Goal: Task Accomplishment & Management: Use online tool/utility

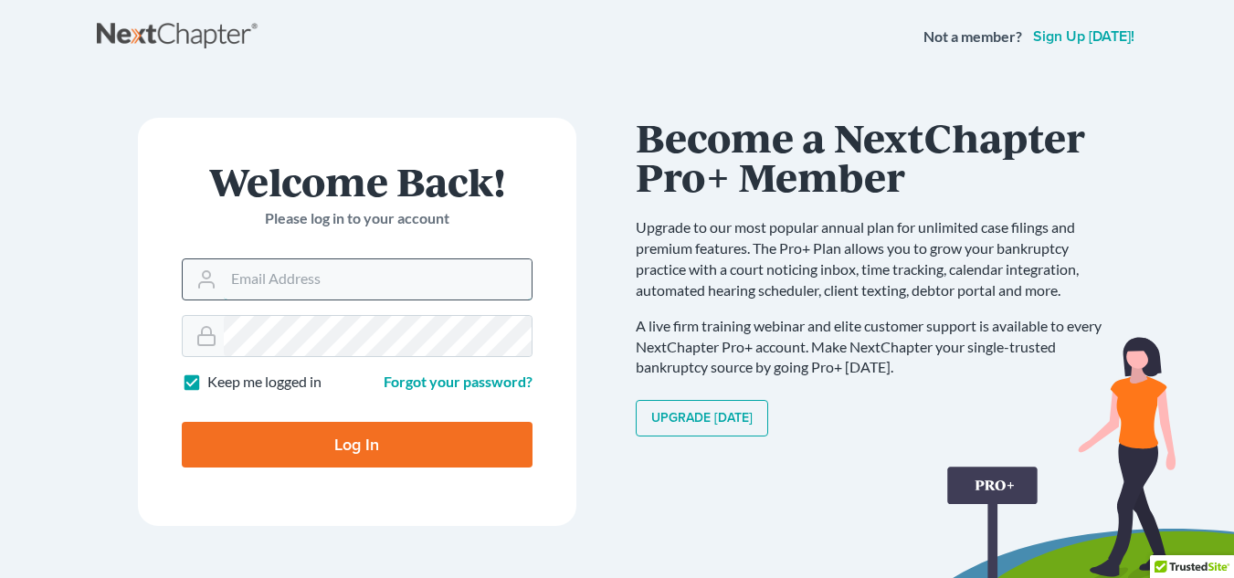
click at [389, 286] on input "Email Address" at bounding box center [378, 279] width 308 height 40
click at [386, 280] on input "[EMAIL_ADDRESS][DOMAIN_NAME]" at bounding box center [378, 279] width 308 height 40
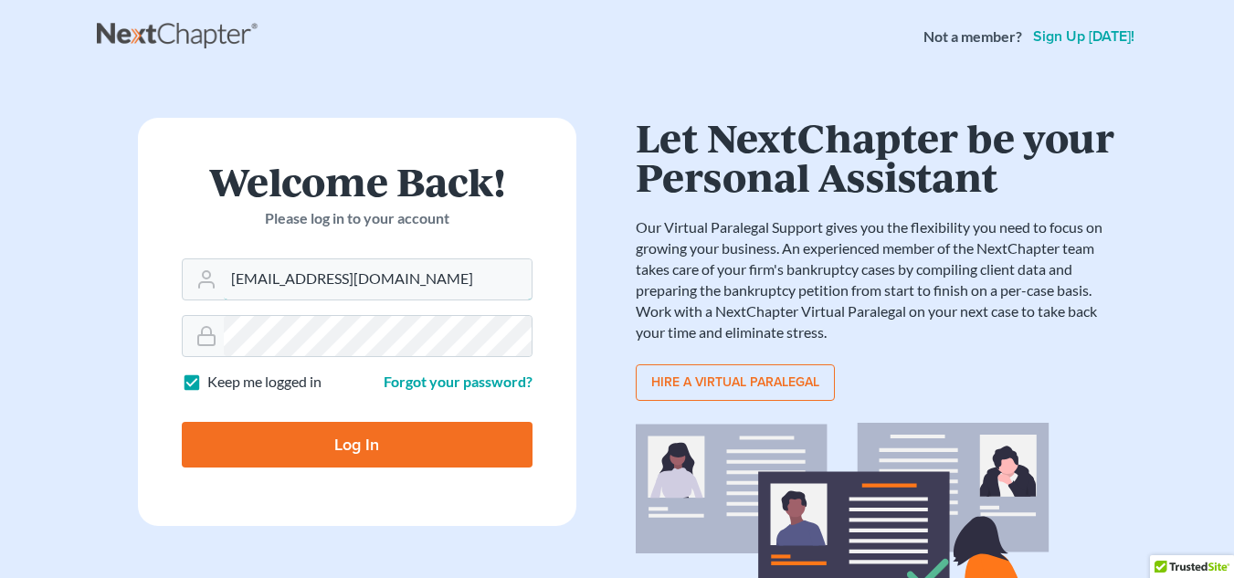
type input "[EMAIL_ADDRESS][DOMAIN_NAME]"
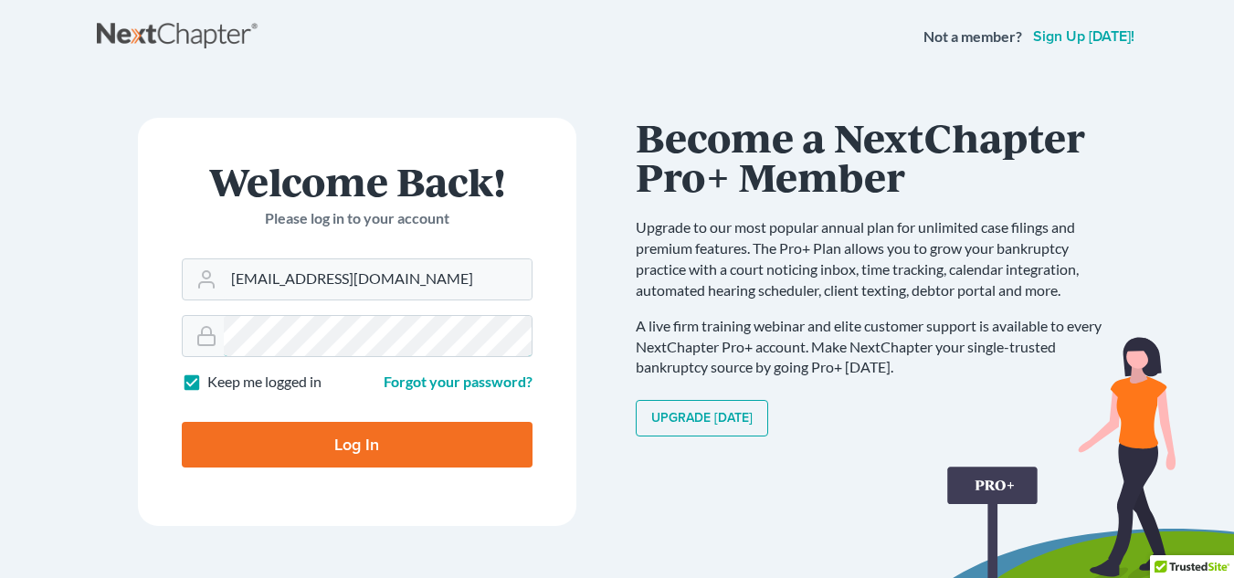
click at [182, 422] on input "Log In" at bounding box center [357, 445] width 351 height 46
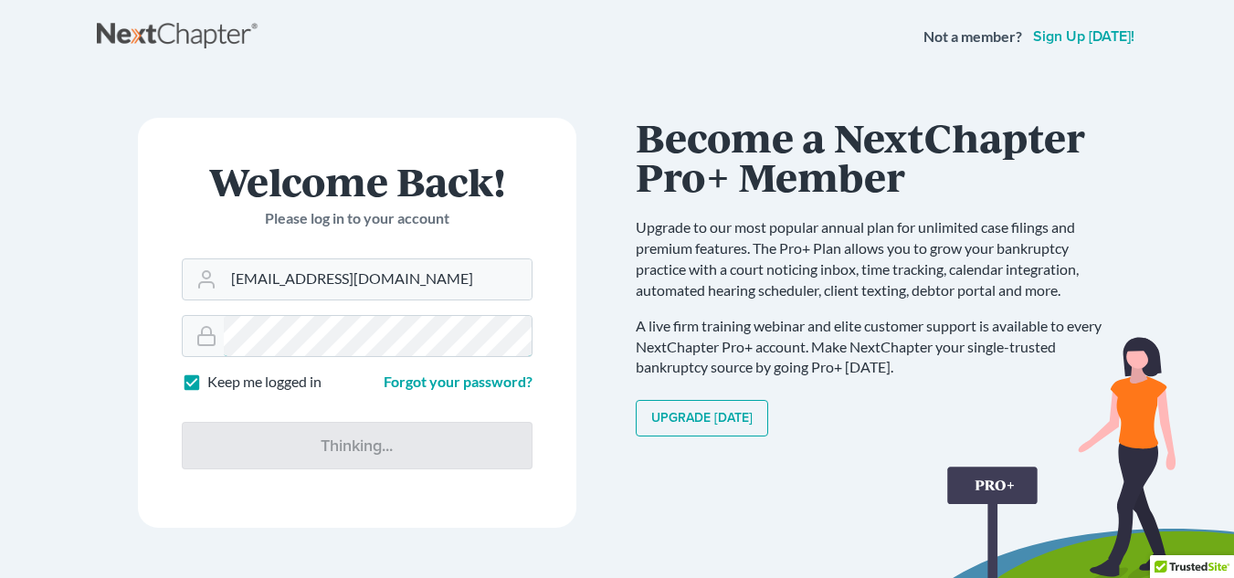
type input "Thinking..."
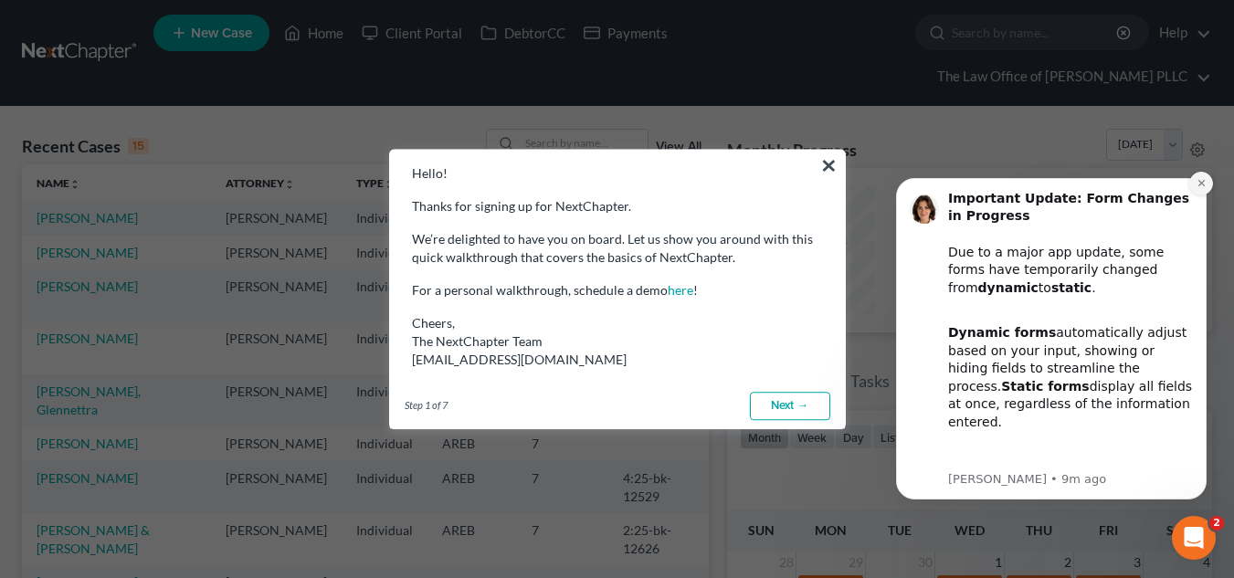
click at [1206, 183] on icon "Dismiss notification" at bounding box center [1202, 183] width 10 height 10
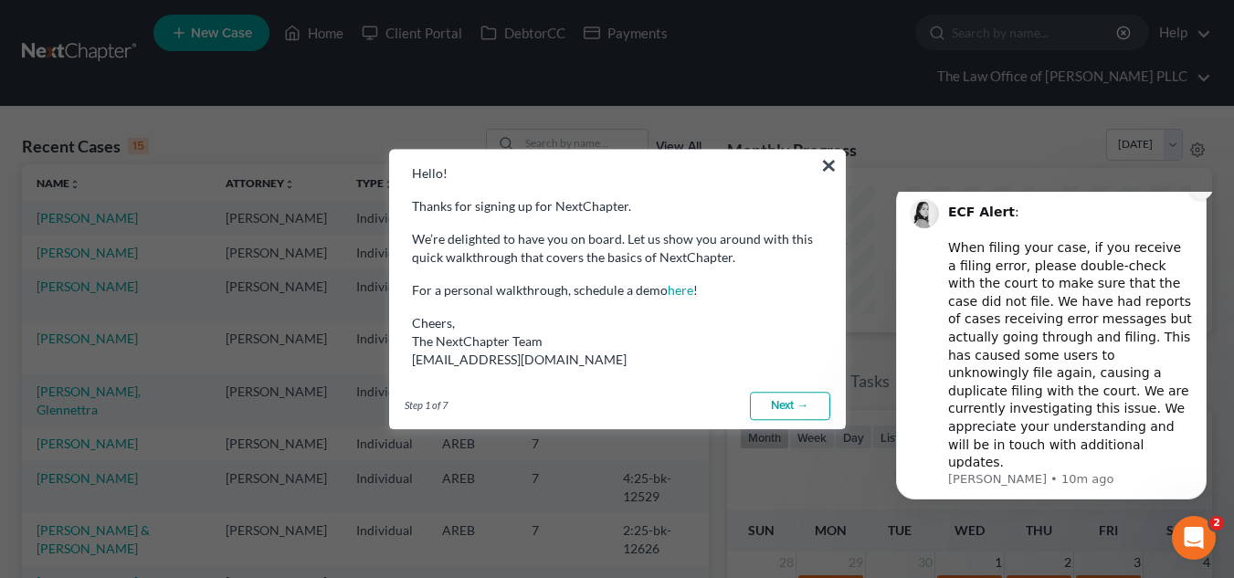
click at [1198, 200] on button "Dismiss notification" at bounding box center [1201, 188] width 24 height 24
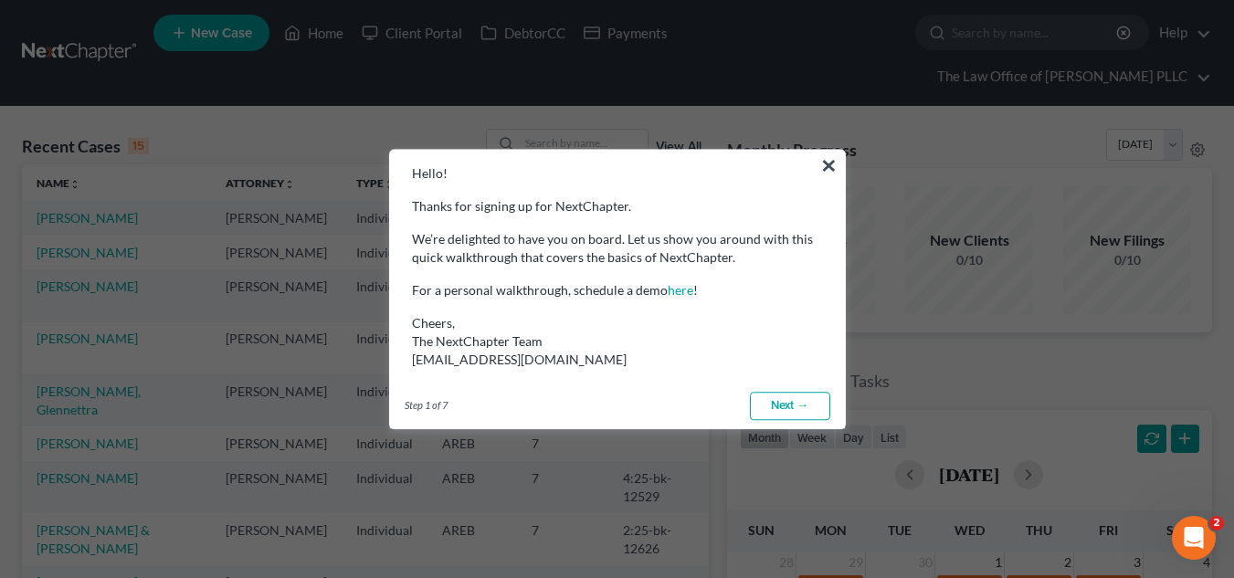
click at [828, 167] on button "×" at bounding box center [828, 165] width 17 height 29
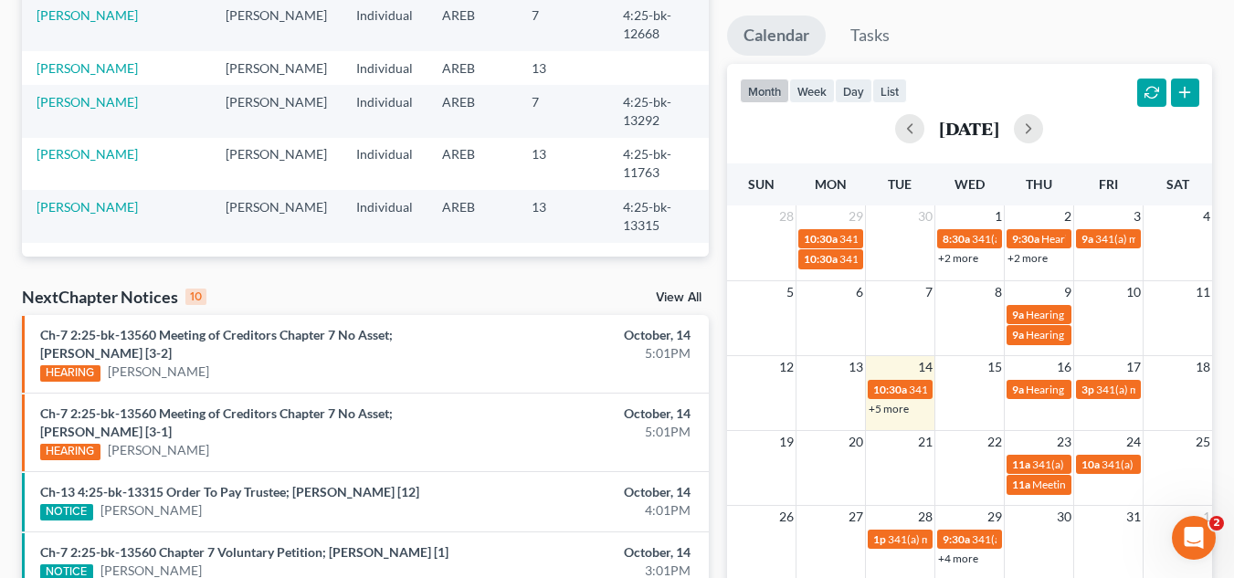
scroll to position [349, 0]
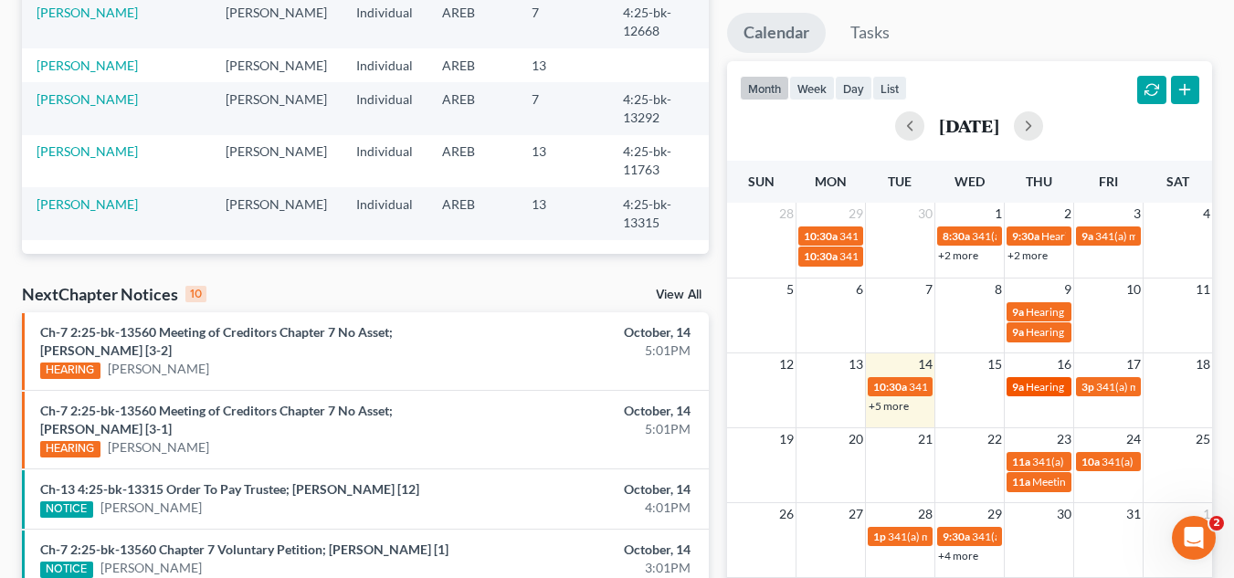
click at [1035, 391] on span "Hearing for Shareece Rainey" at bounding box center [1097, 387] width 143 height 14
select select "Days"
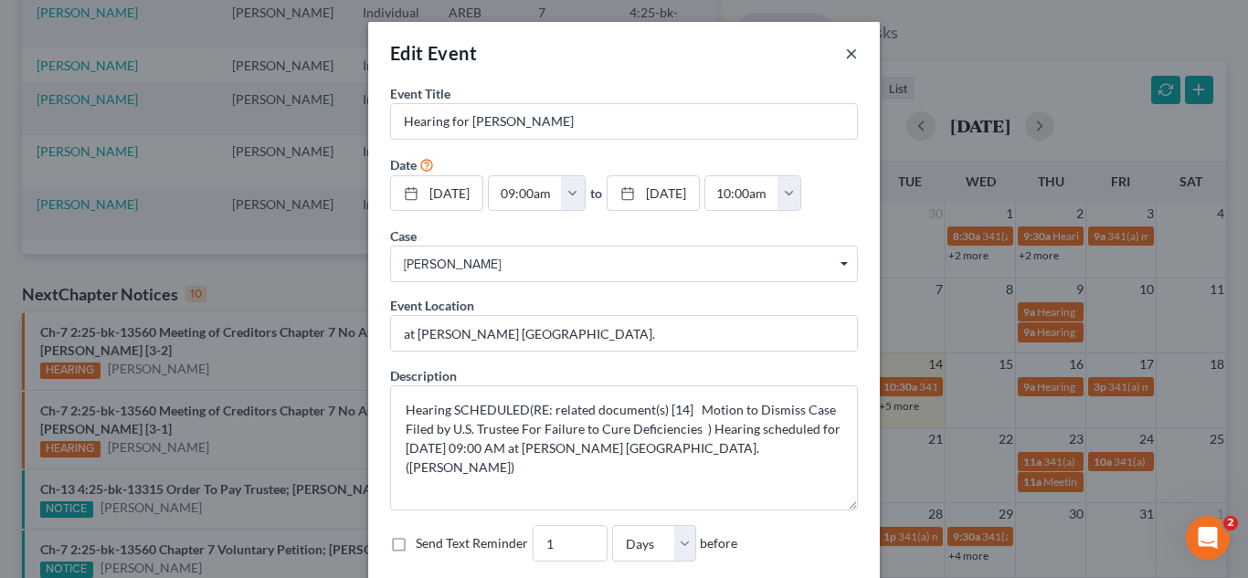
click at [845, 48] on button "×" at bounding box center [851, 53] width 13 height 22
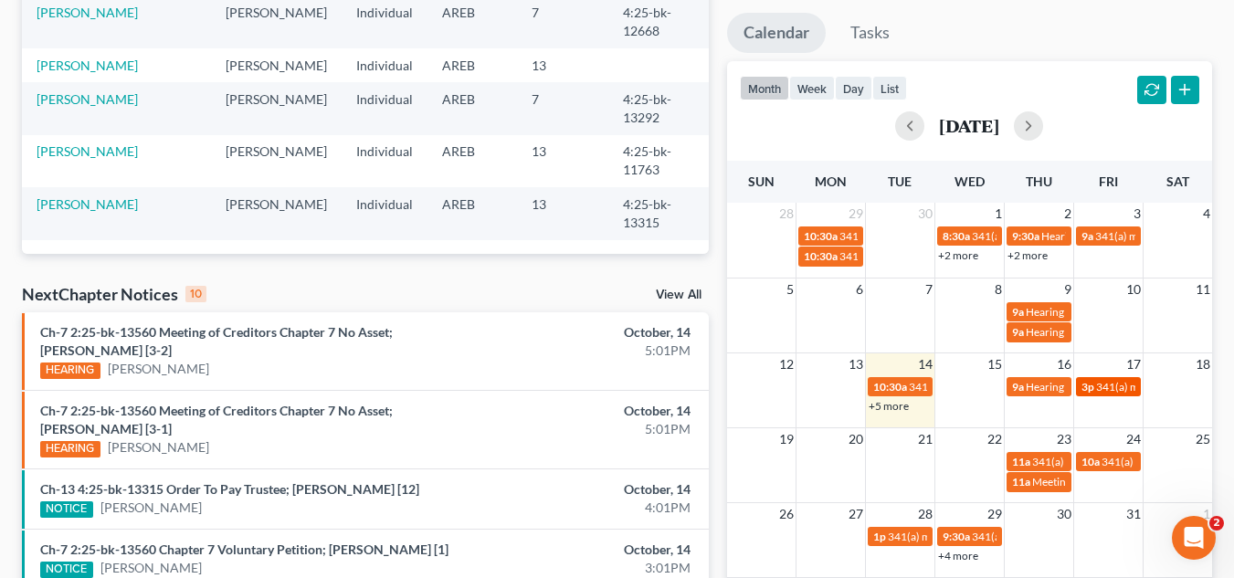
click at [1122, 383] on span "341(a) meeting for Sharaina Smiley" at bounding box center [1184, 387] width 176 height 14
select select "Days"
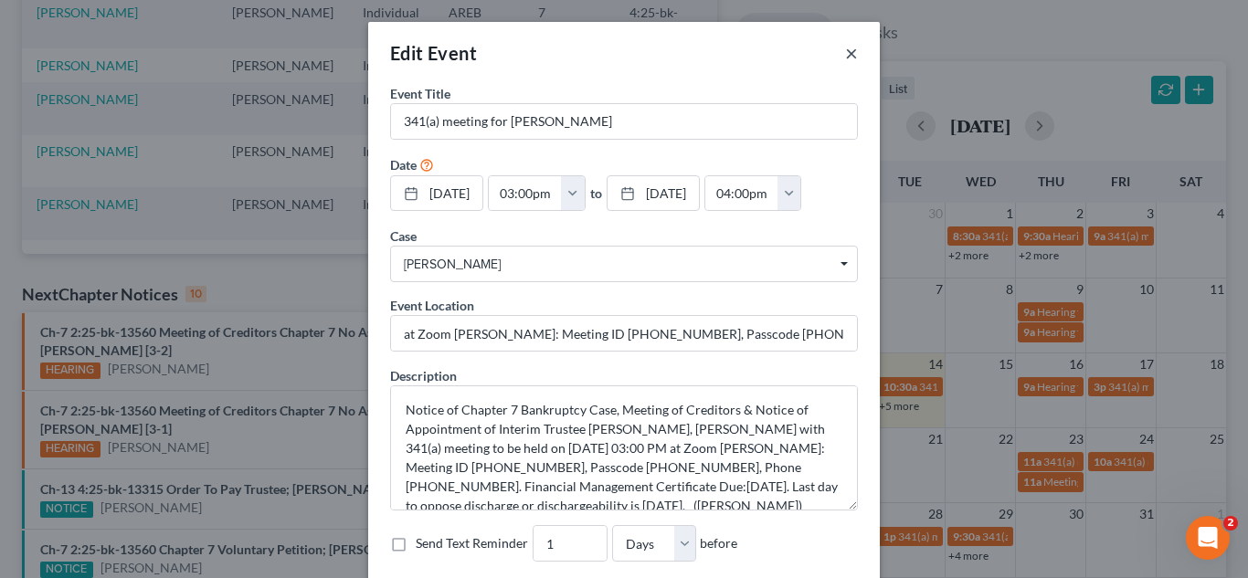
click at [849, 51] on button "×" at bounding box center [851, 53] width 13 height 22
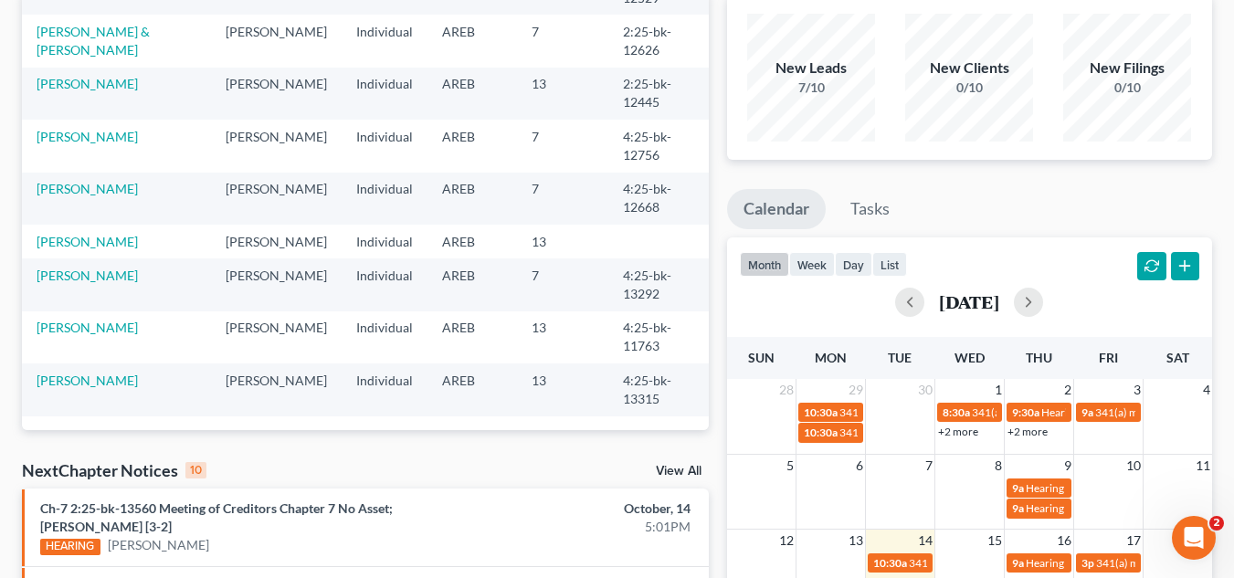
scroll to position [0, 0]
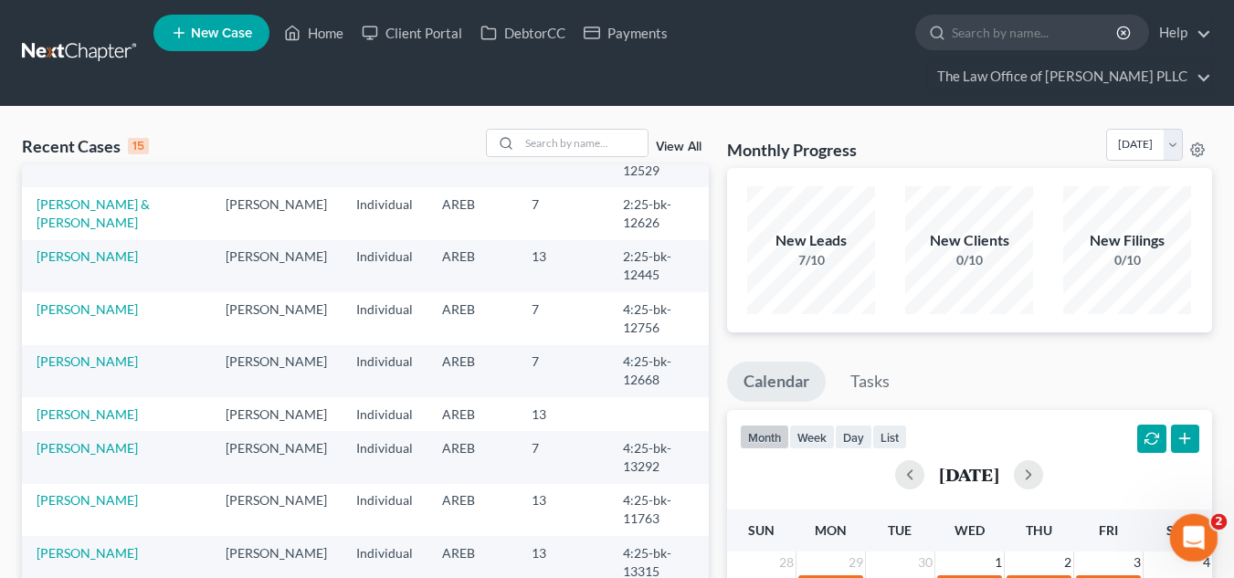
click at [1191, 557] on html at bounding box center [1191, 535] width 44 height 44
click at [1207, 533] on div "Open Intercom Messenger" at bounding box center [1191, 535] width 60 height 60
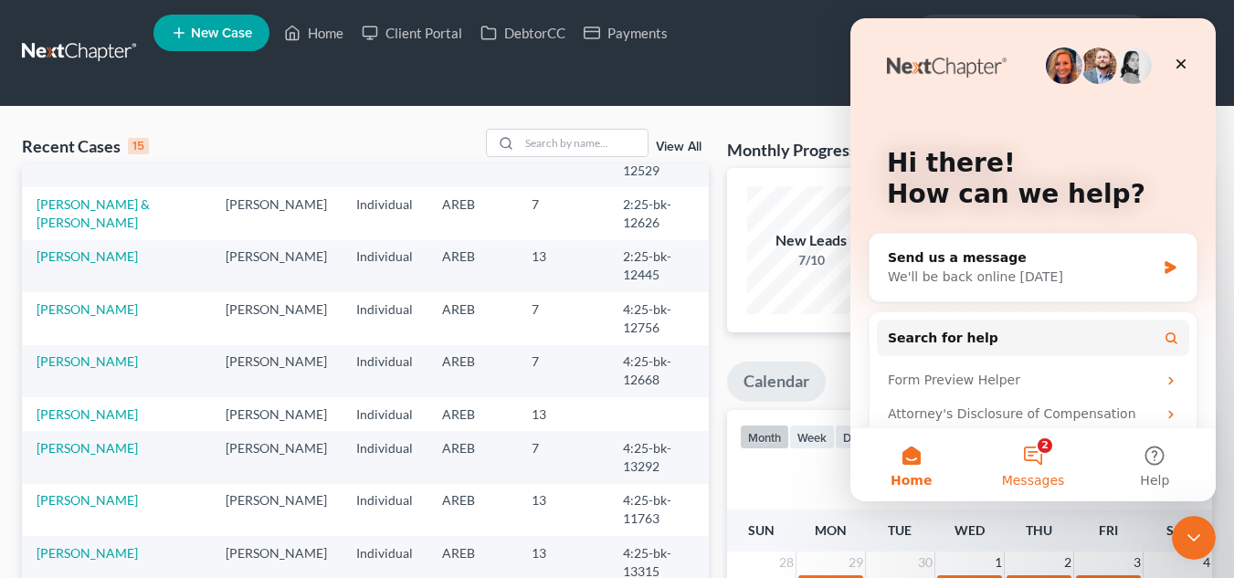
click at [1032, 462] on button "2 Messages" at bounding box center [1032, 464] width 121 height 73
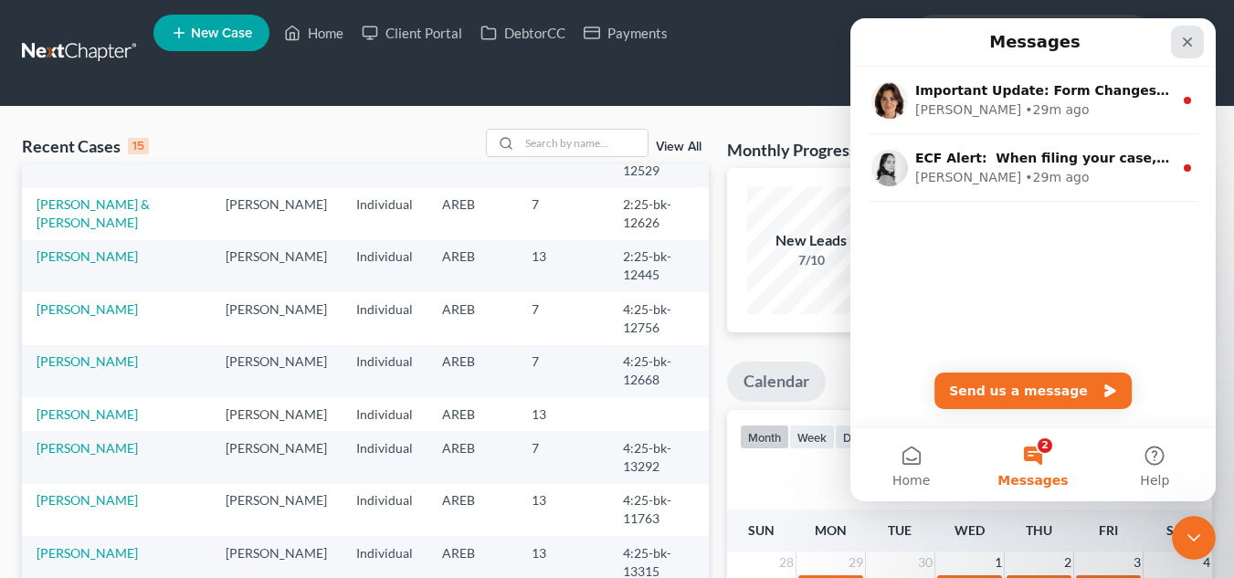
click at [1182, 43] on icon "Close" at bounding box center [1187, 42] width 15 height 15
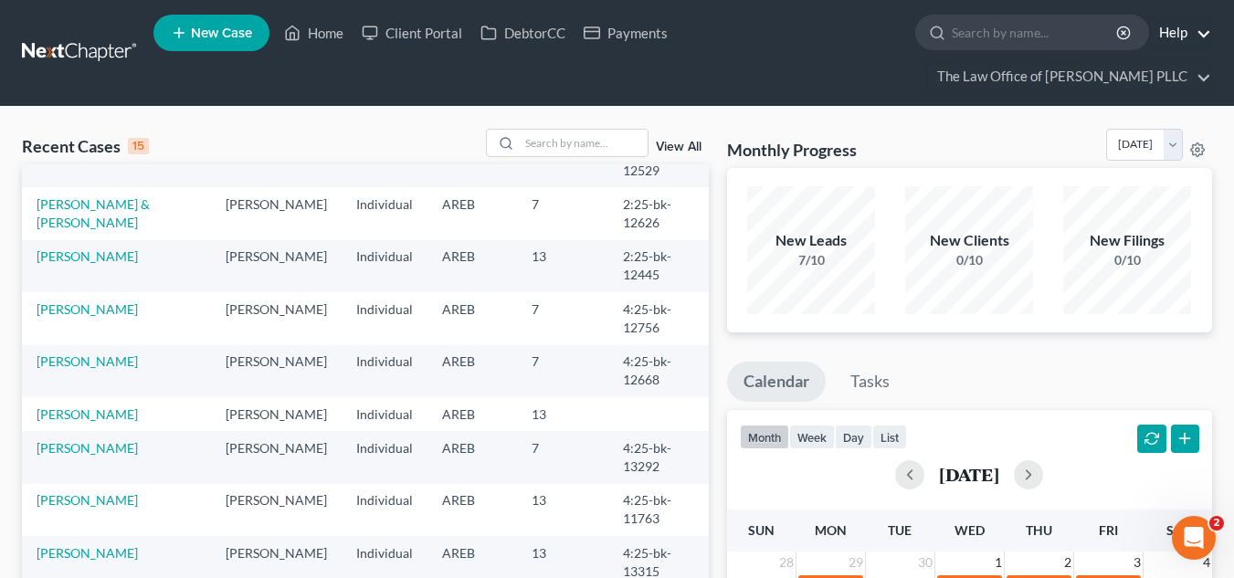
click at [1200, 34] on link "Help" at bounding box center [1180, 32] width 61 height 33
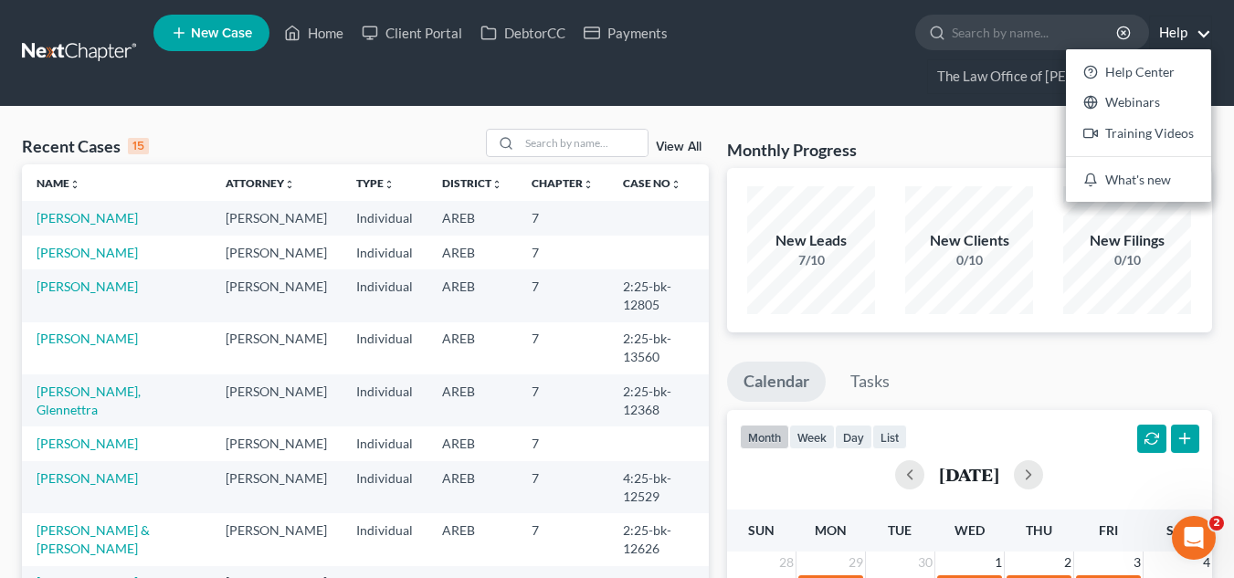
click at [1206, 33] on link "Help" at bounding box center [1180, 32] width 61 height 33
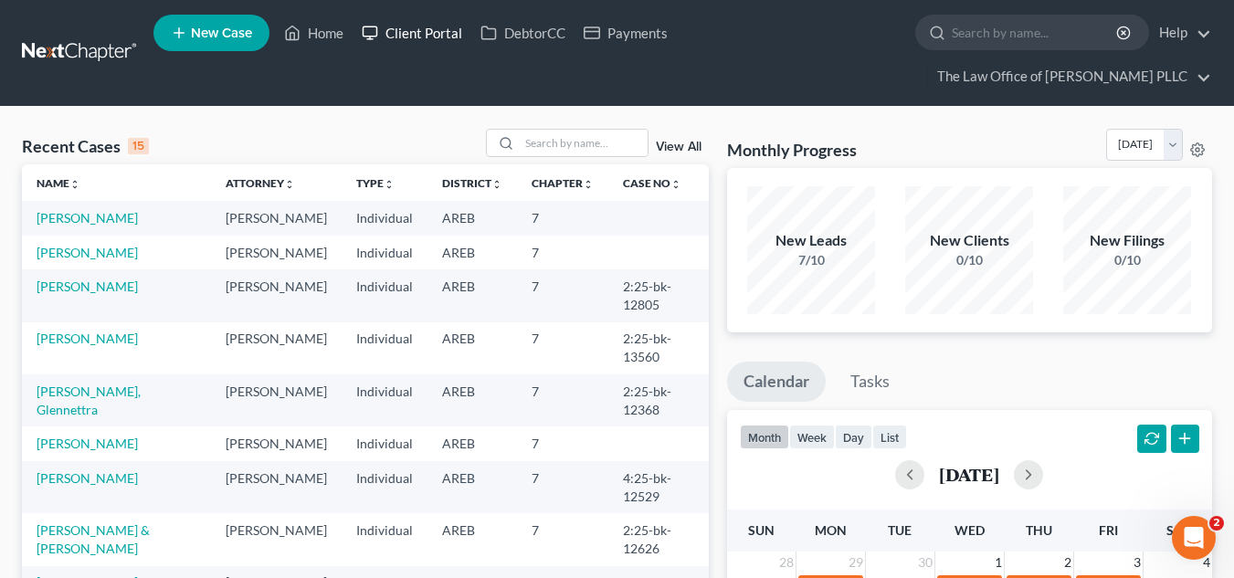
click at [399, 37] on link "Client Portal" at bounding box center [412, 32] width 119 height 33
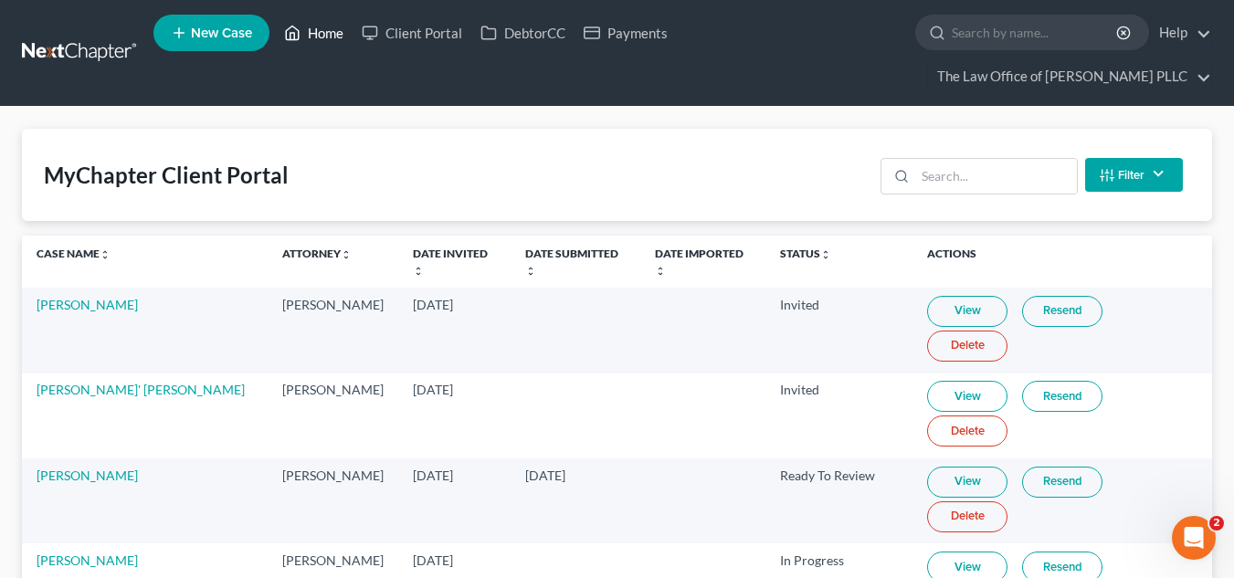
click at [300, 38] on icon at bounding box center [293, 33] width 13 height 14
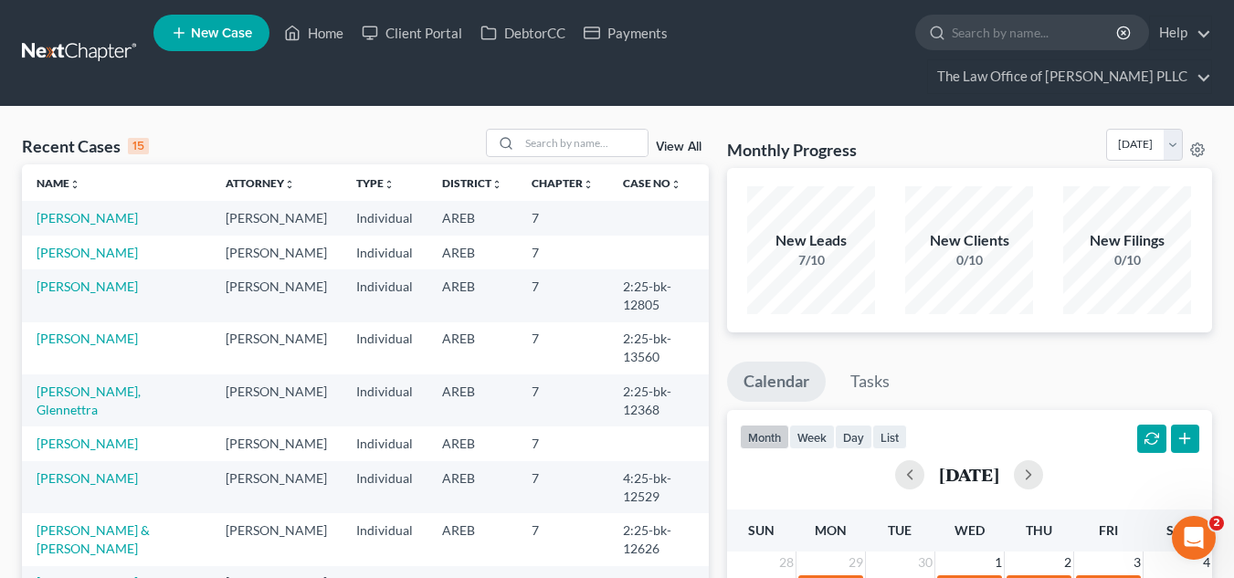
click at [245, 34] on span "New Case" at bounding box center [221, 33] width 61 height 14
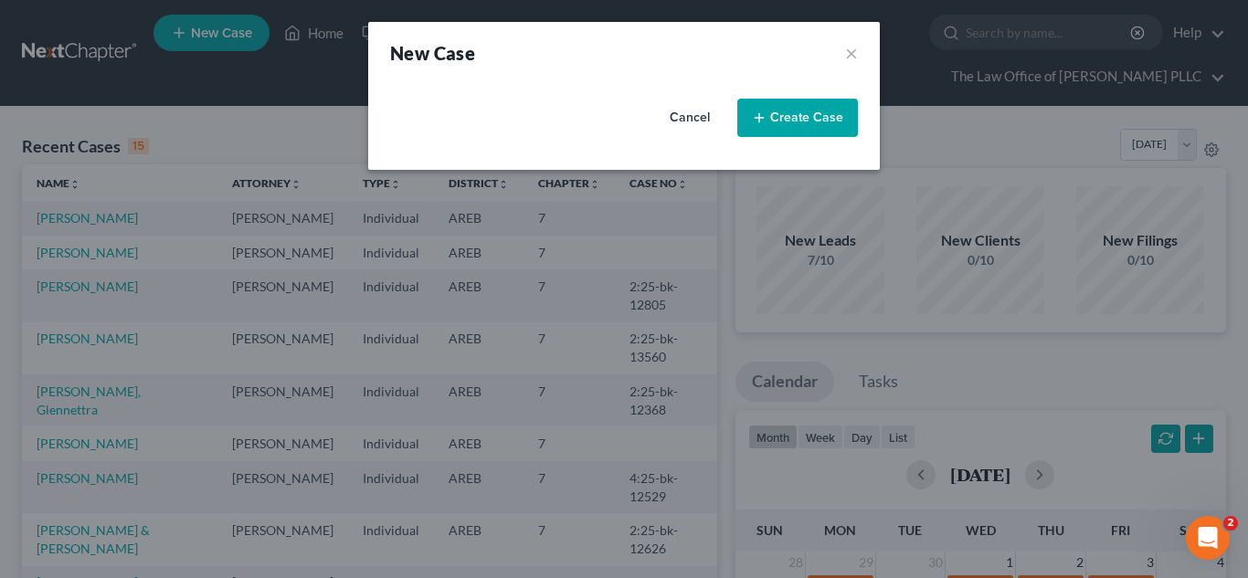
select select "5"
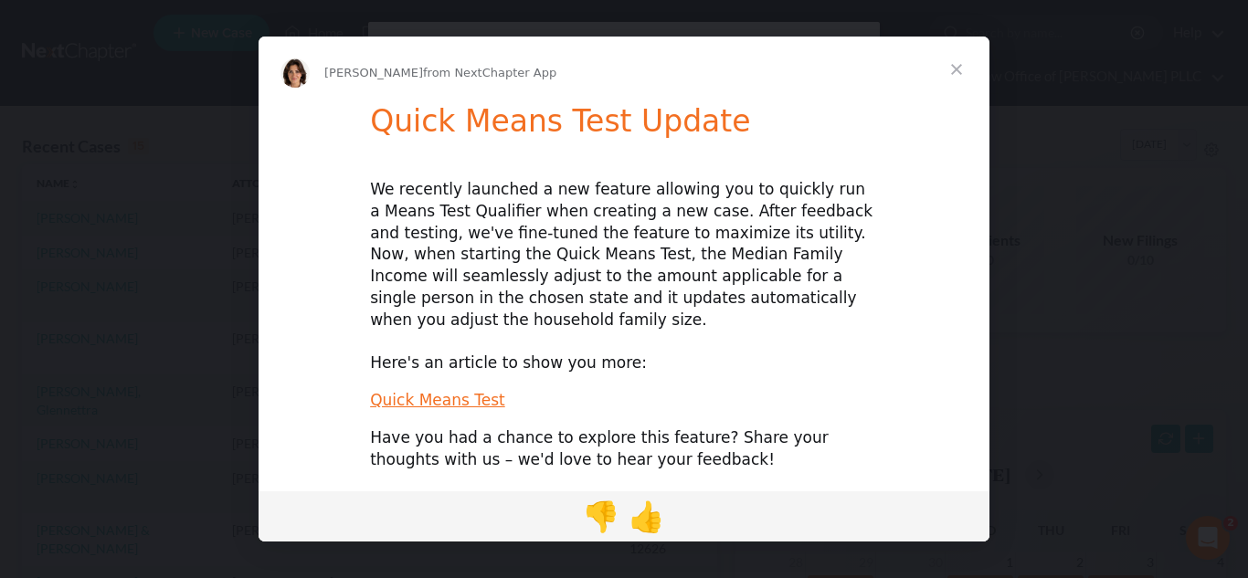
click at [957, 75] on span "Close" at bounding box center [957, 70] width 66 height 66
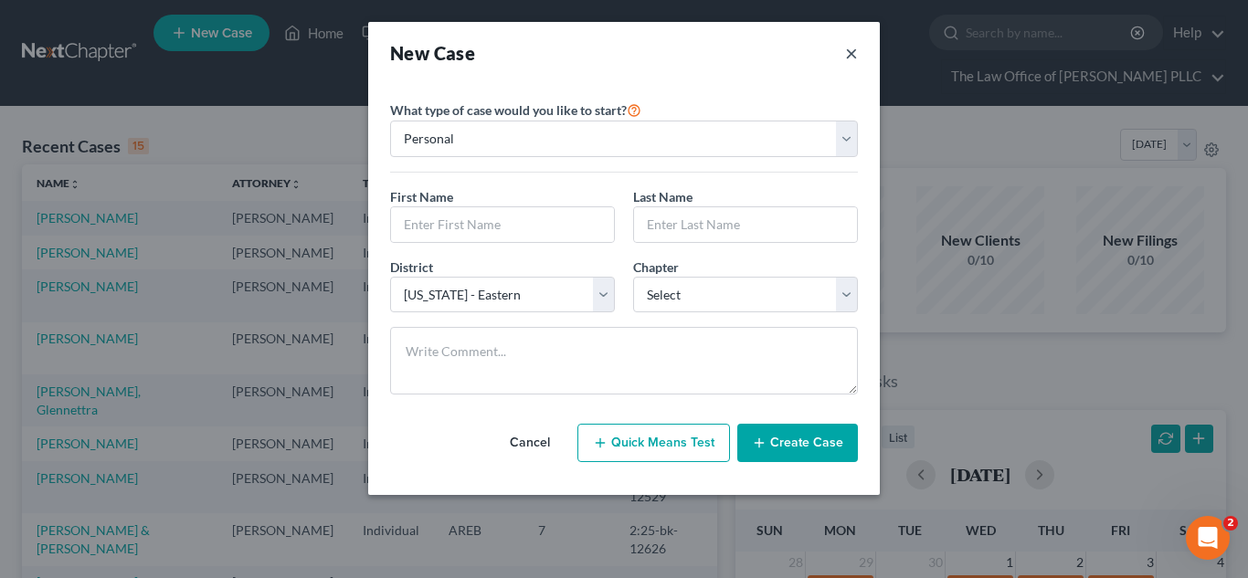
click at [855, 56] on button "×" at bounding box center [851, 53] width 13 height 26
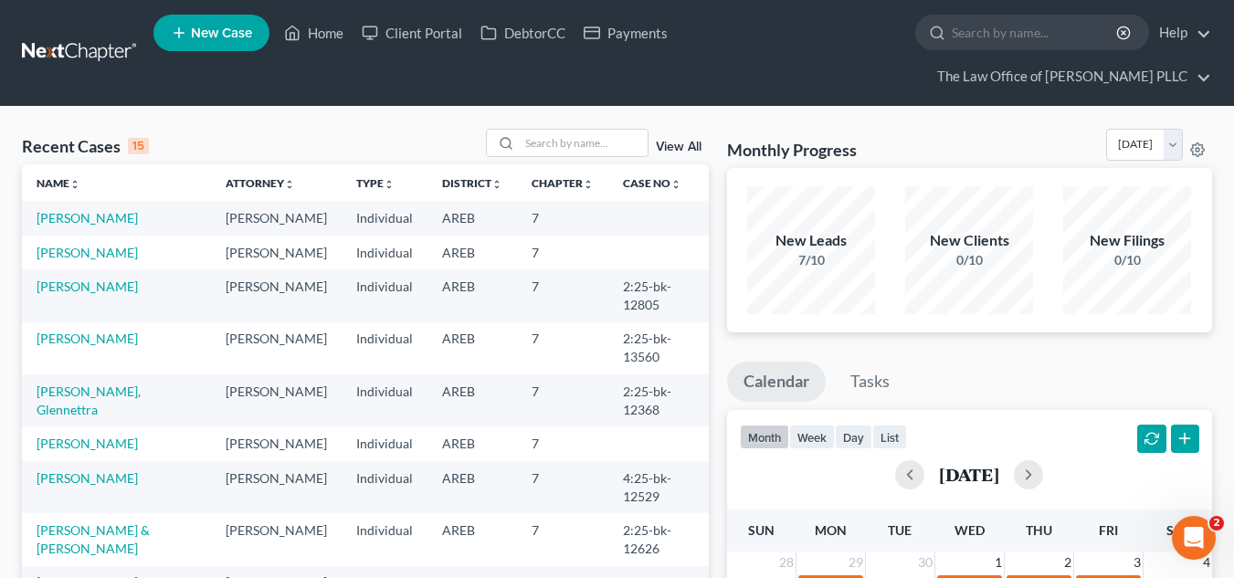
click at [350, 69] on ul "New Case Home Client Portal DebtorCC Payments - No Result - See all results Or …" at bounding box center [682, 53] width 1059 height 88
click at [1211, 71] on link "The Law Office of Furonda Brasfield PLLC" at bounding box center [1069, 76] width 283 height 33
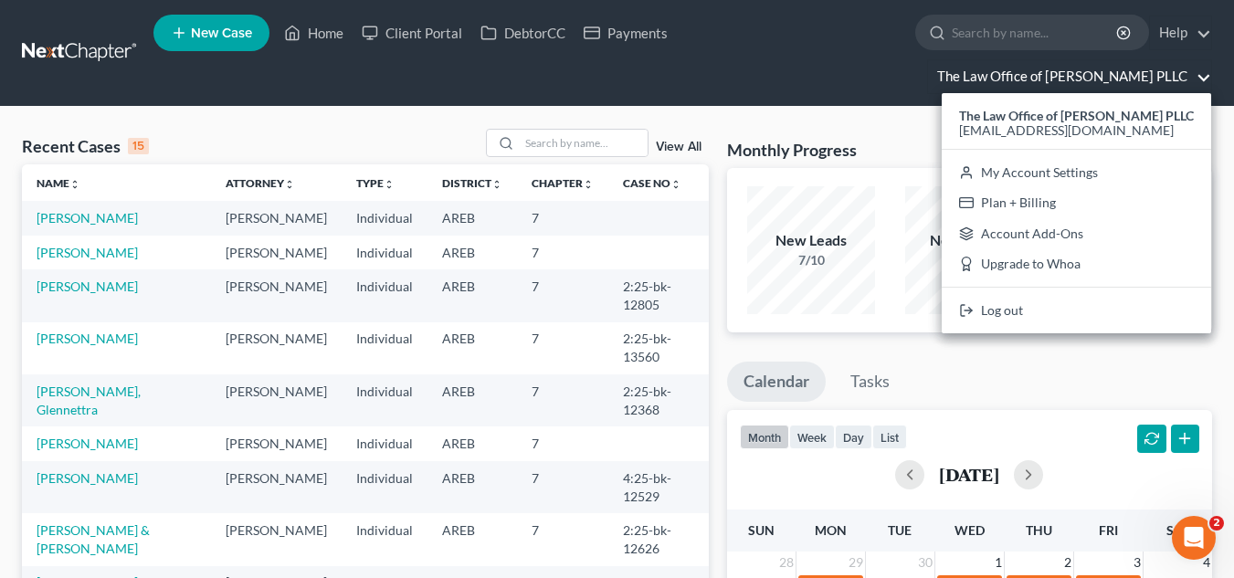
click at [839, 90] on ul "New Case Home Client Portal DebtorCC Payments - No Result - See all results Or …" at bounding box center [682, 53] width 1059 height 88
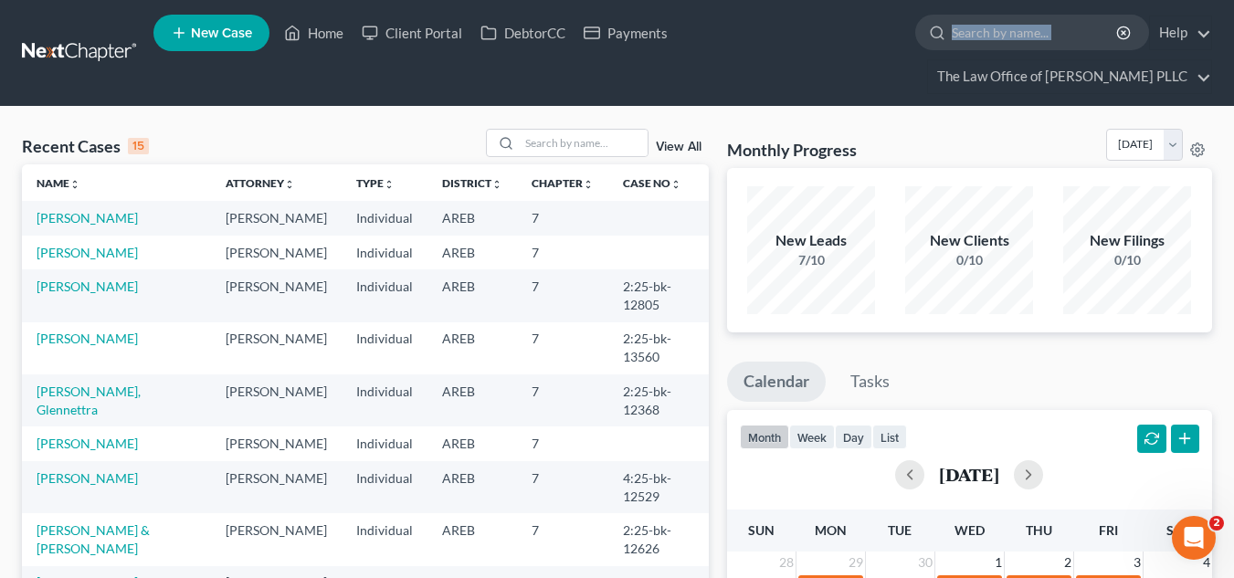
click at [839, 90] on ul "New Case Home Client Portal DebtorCC Payments - No Result - See all results Or …" at bounding box center [682, 53] width 1059 height 88
click at [851, 58] on ul "New Case Home Client Portal DebtorCC Payments - No Result - See all results Or …" at bounding box center [682, 53] width 1059 height 88
click at [625, 27] on link "Payments" at bounding box center [626, 32] width 102 height 33
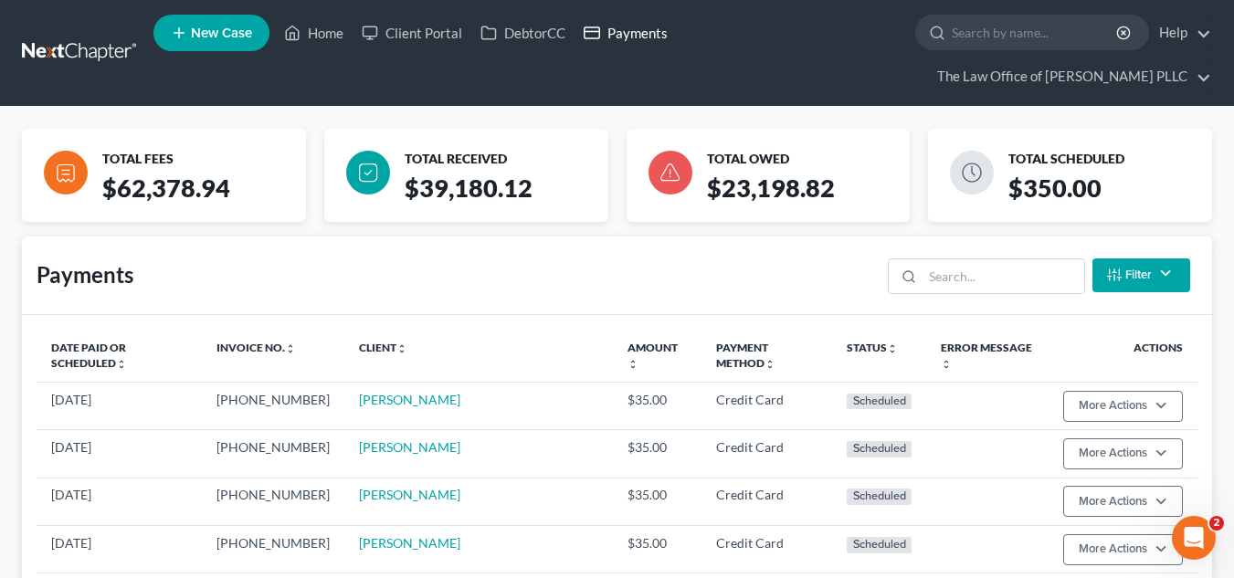
click at [639, 34] on link "Payments" at bounding box center [626, 32] width 102 height 33
click at [1188, 44] on link "Help" at bounding box center [1180, 32] width 61 height 33
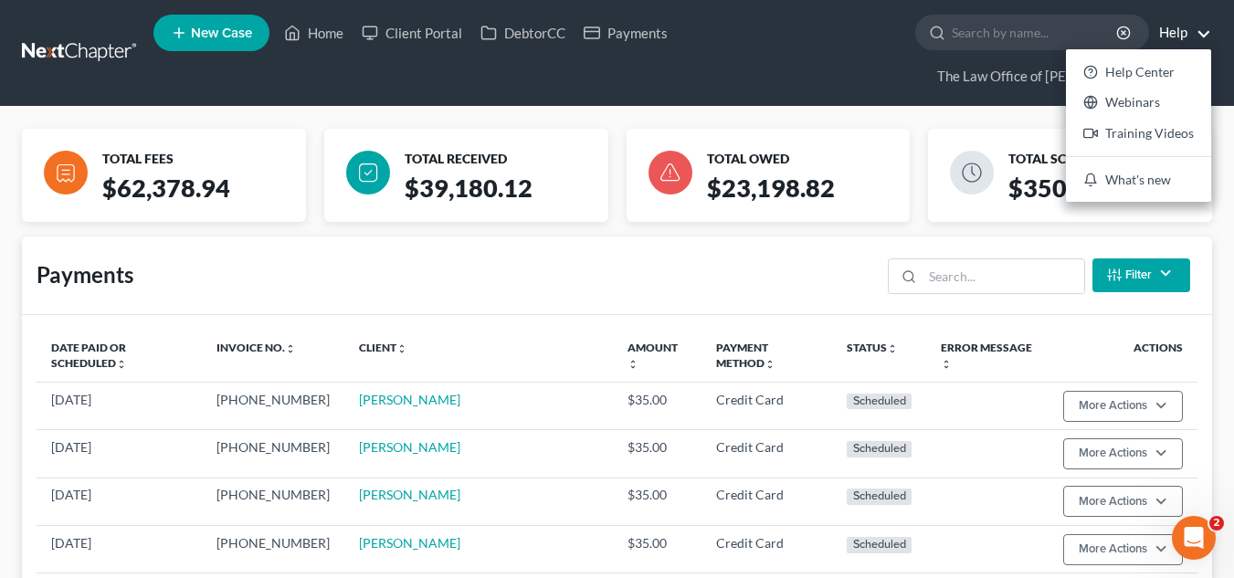
click at [850, 61] on ul "New Case Home Client Portal DebtorCC Payments - No Result - See all results Or …" at bounding box center [682, 53] width 1059 height 88
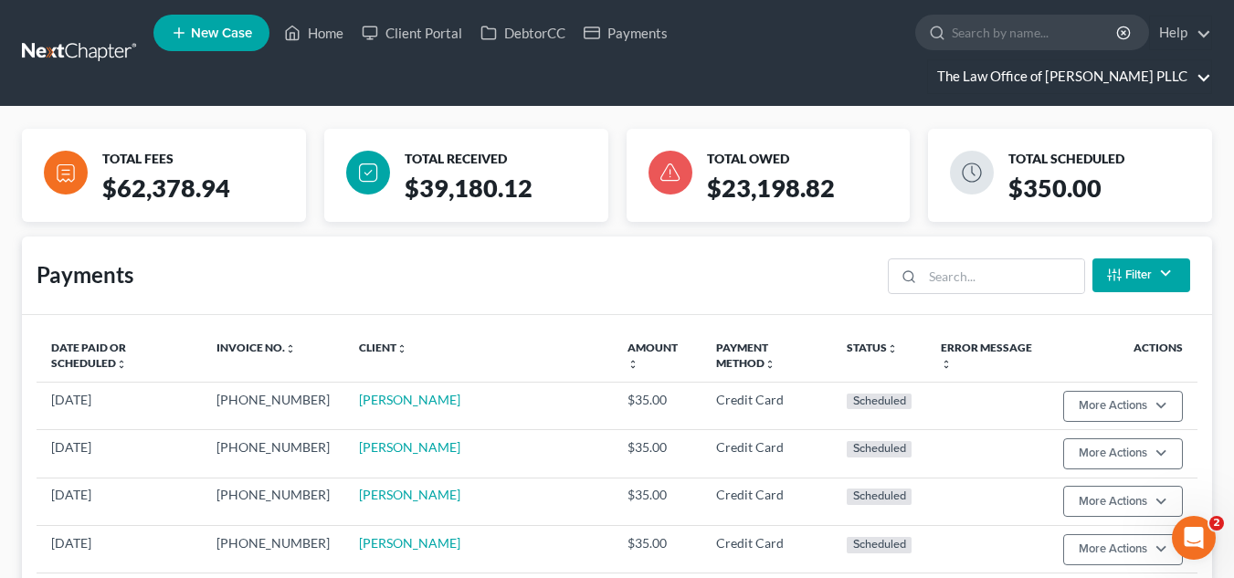
click at [1119, 75] on link "The Law Office of Furonda Brasfield PLLC" at bounding box center [1069, 76] width 283 height 33
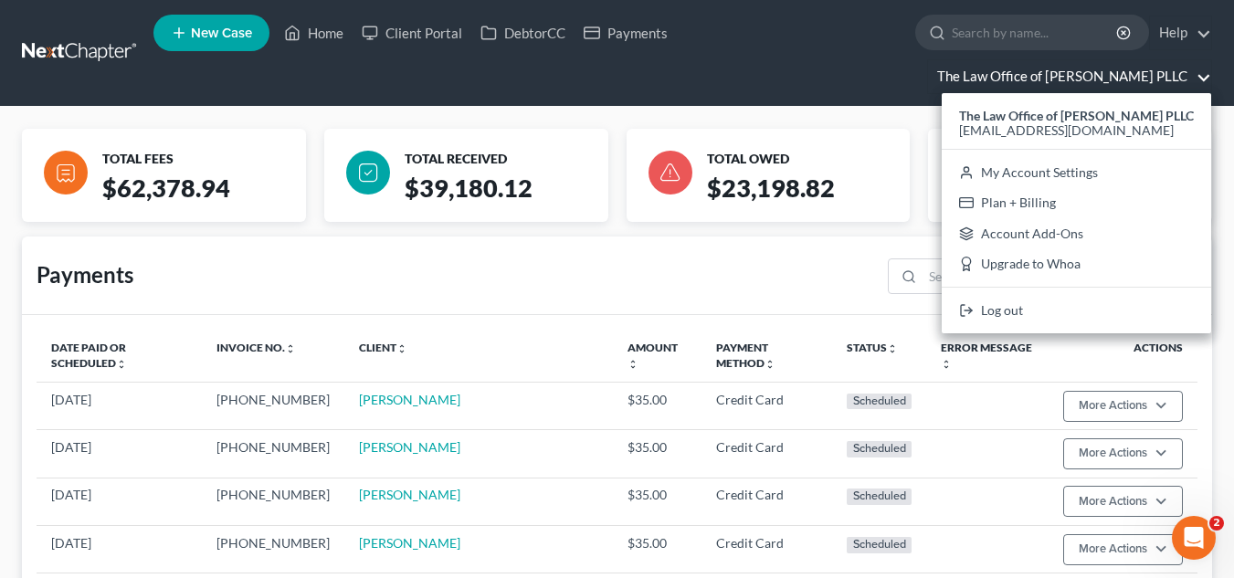
click at [710, 55] on ul "New Case Home Client Portal DebtorCC Payments - No Result - See all results Or …" at bounding box center [682, 53] width 1059 height 88
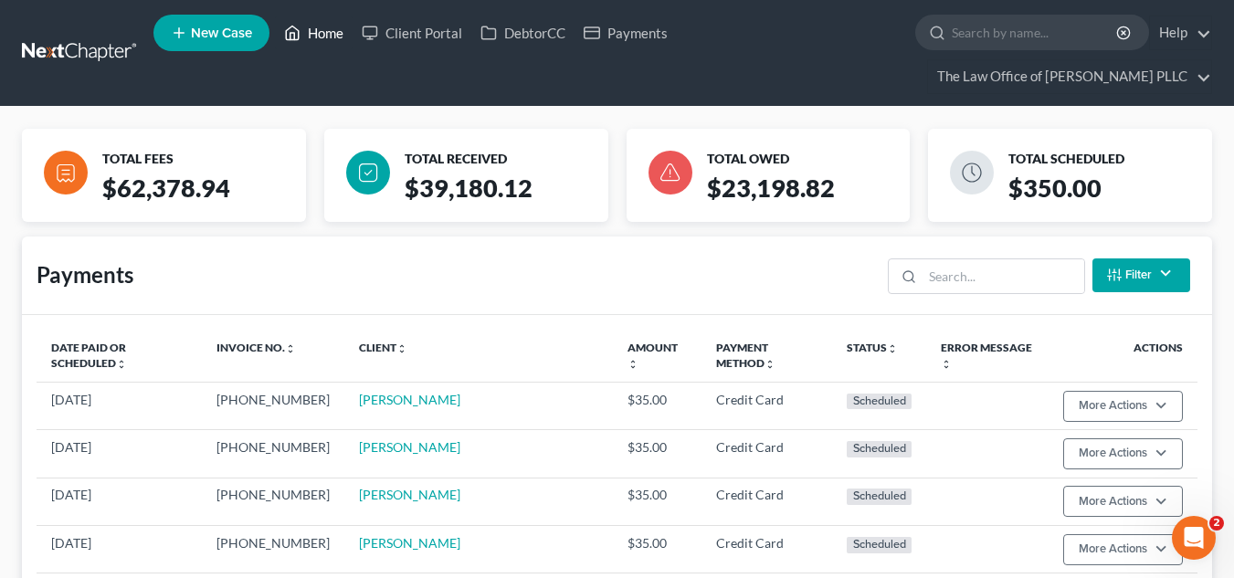
click at [315, 33] on link "Home" at bounding box center [314, 32] width 78 height 33
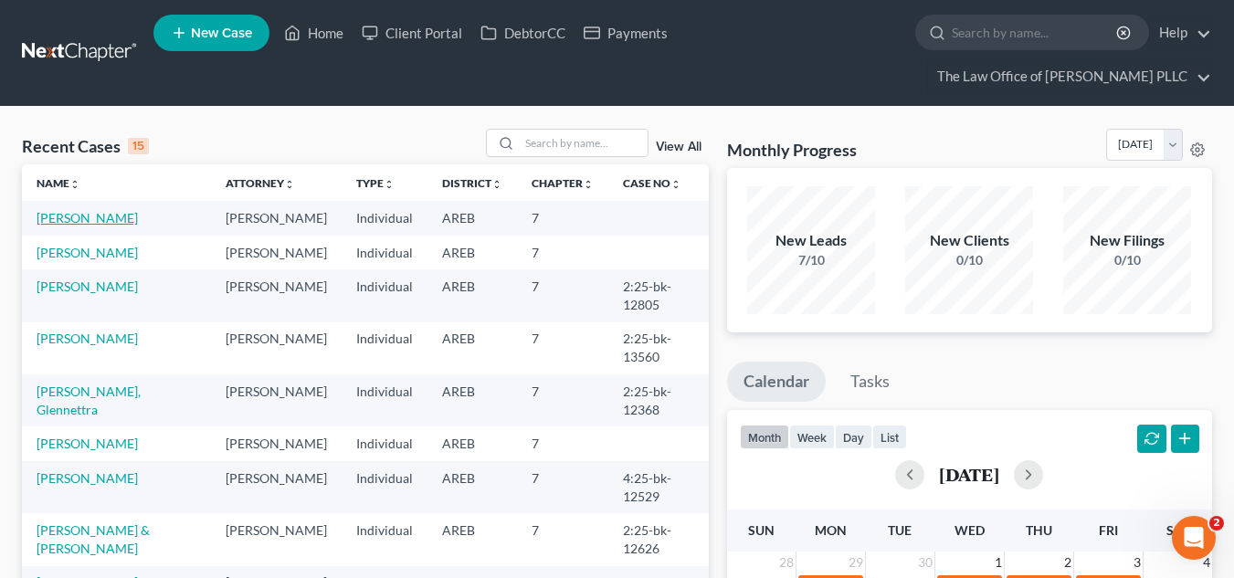
click at [95, 216] on link "Morgan, Ophelia" at bounding box center [87, 218] width 101 height 16
select select "10"
select select "6"
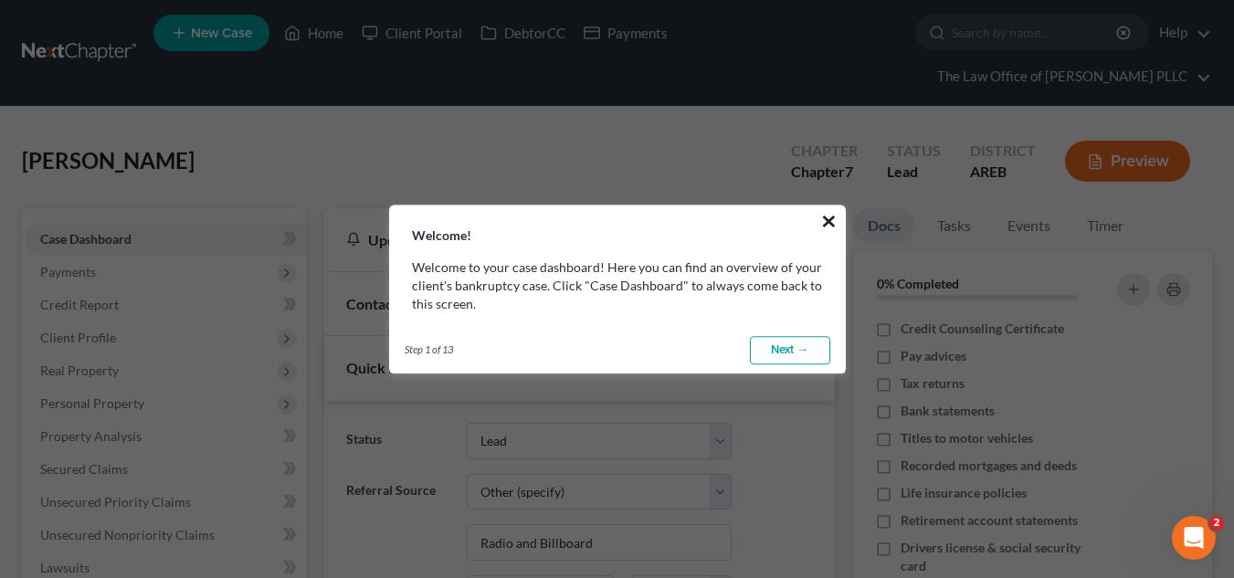
click at [832, 226] on button "×" at bounding box center [828, 220] width 17 height 29
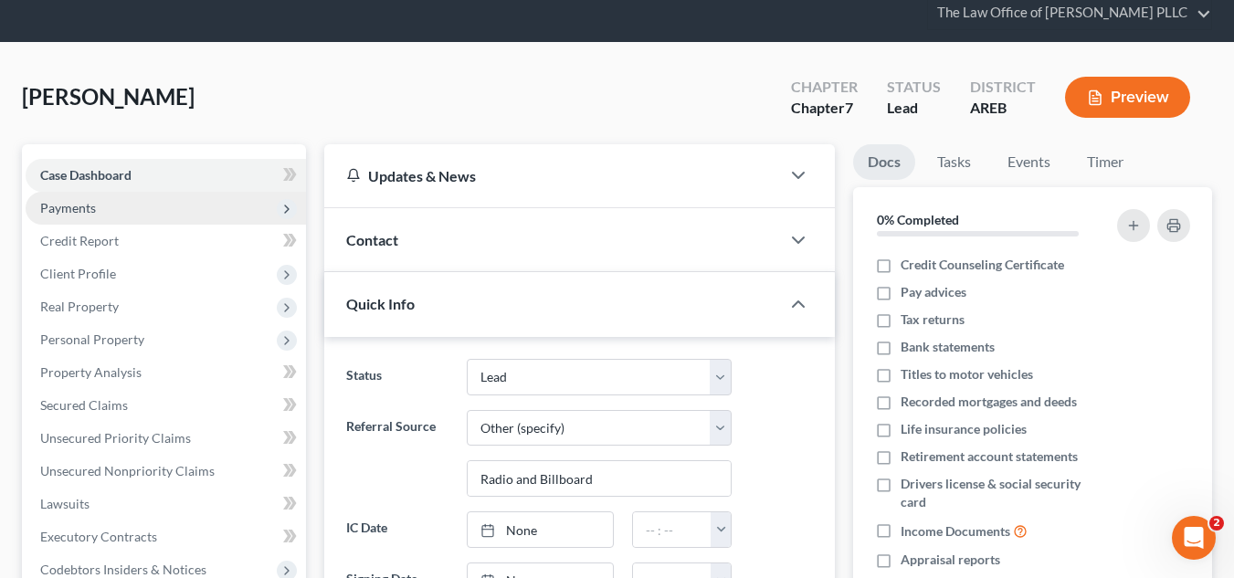
scroll to position [73, 0]
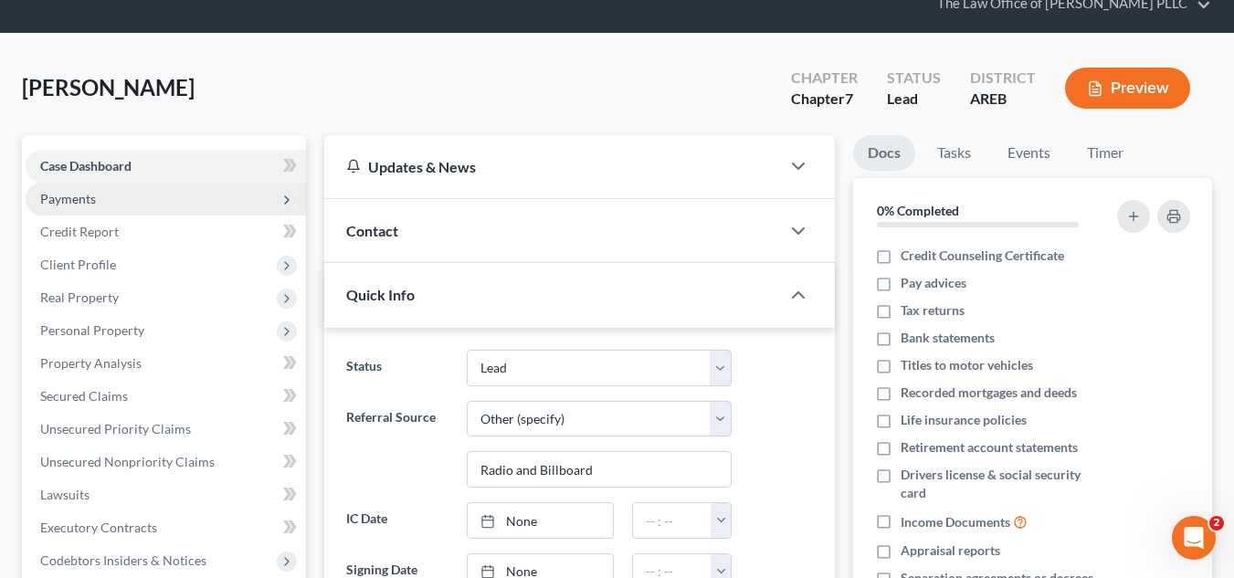
click at [287, 195] on icon at bounding box center [287, 200] width 15 height 15
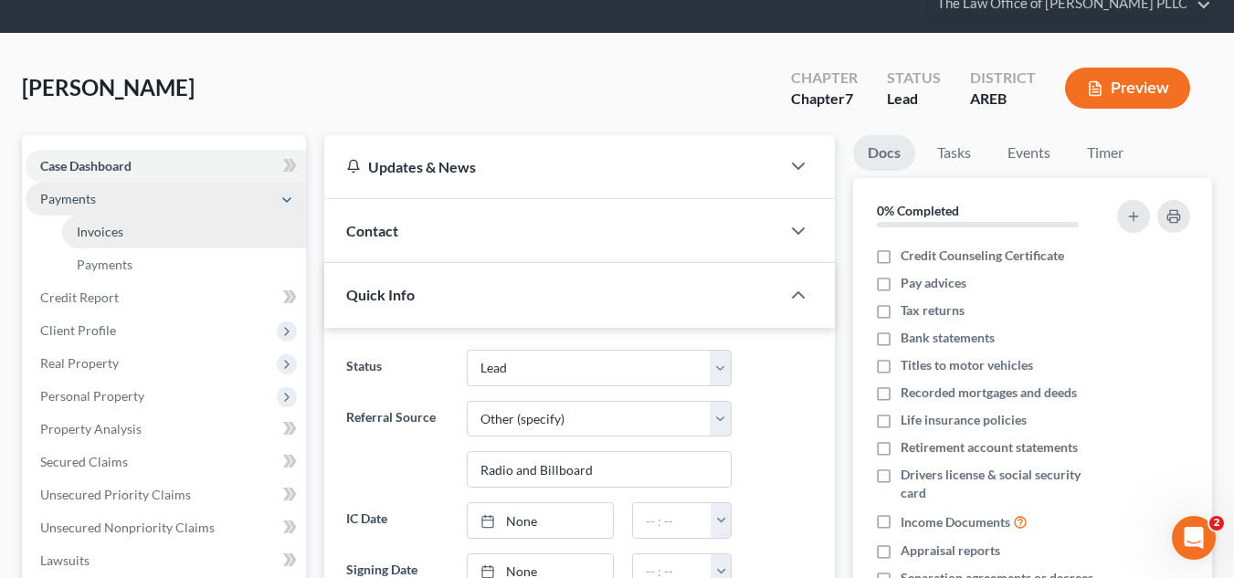
click at [137, 239] on link "Invoices" at bounding box center [184, 232] width 244 height 33
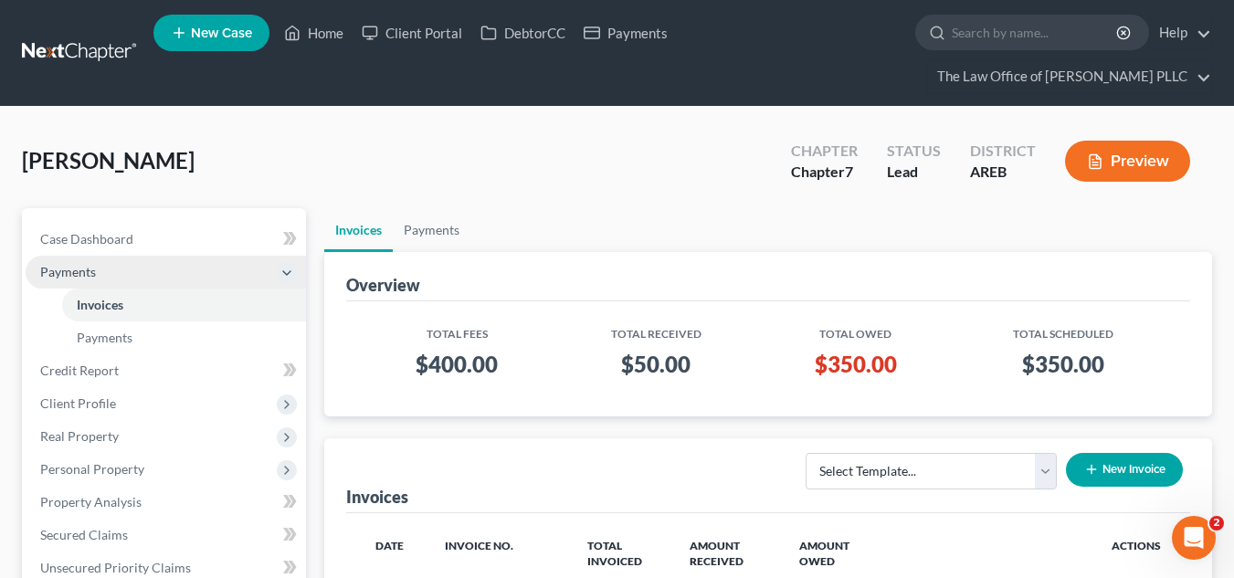
click at [1135, 461] on button "New Invoice" at bounding box center [1124, 470] width 117 height 34
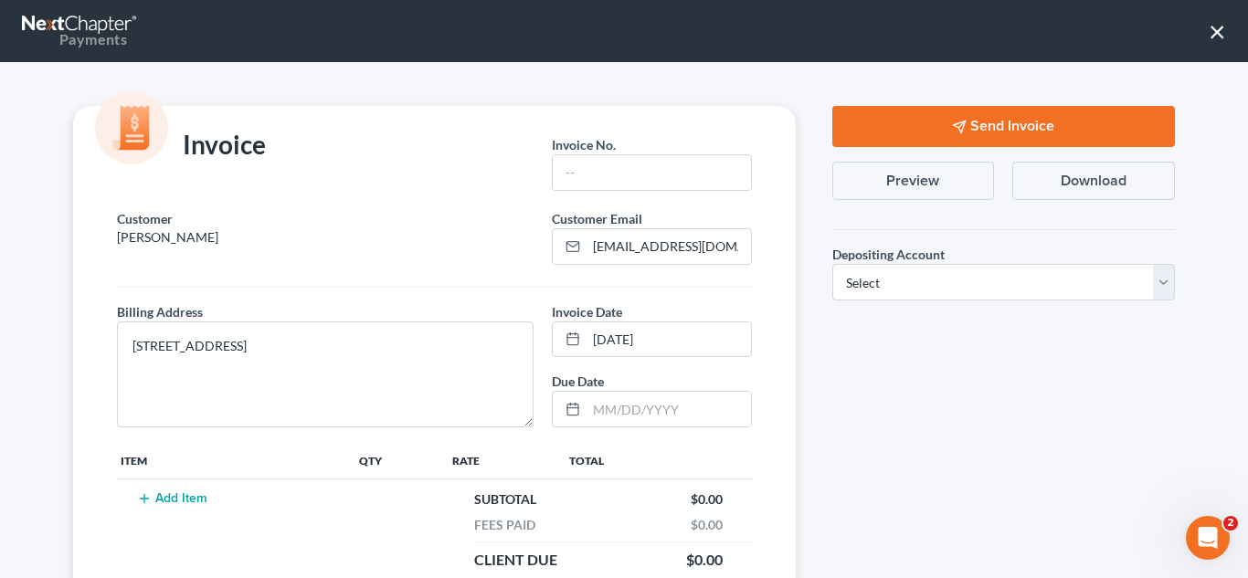
click at [180, 501] on button "Add Item" at bounding box center [172, 498] width 80 height 15
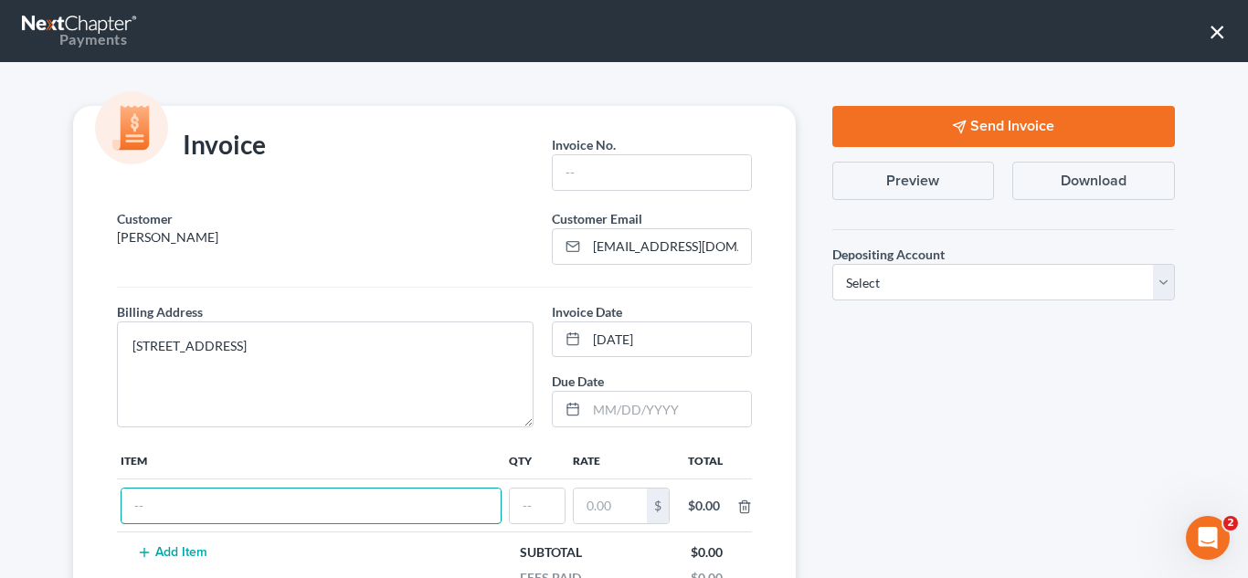
click at [180, 501] on input "text" at bounding box center [310, 506] width 379 height 35
type input "C"
type input "5"
type input "Credit Report"
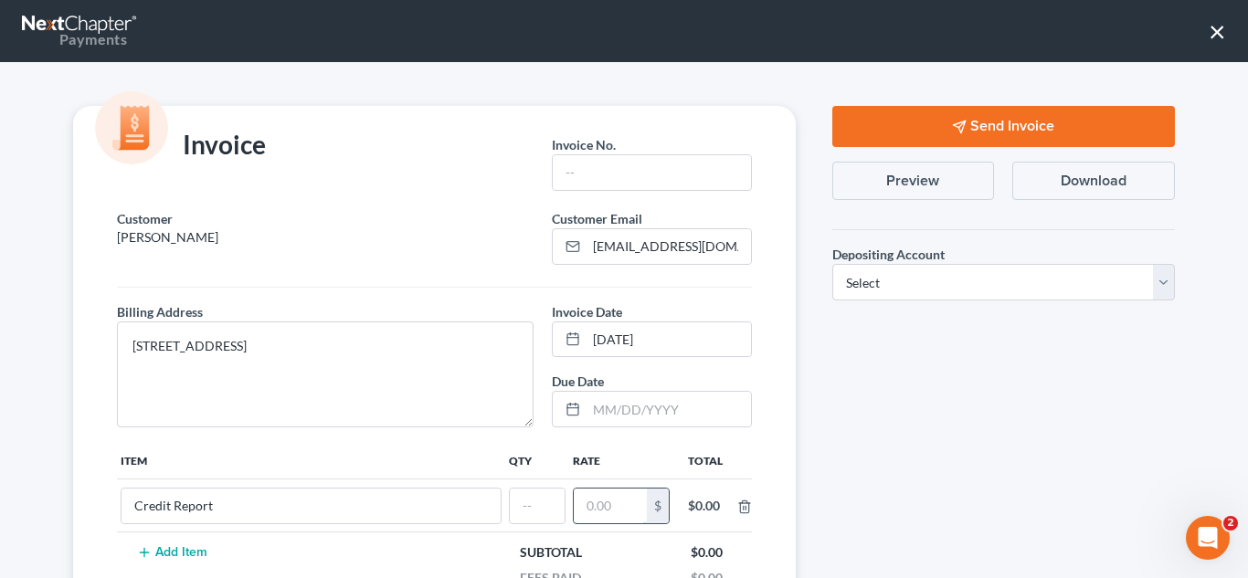
click at [618, 512] on input "text" at bounding box center [610, 506] width 73 height 35
type input "50.00"
click at [814, 476] on div "Send Invoice Preview Download Depositing Account * Select Operation Trust Save …" at bounding box center [1003, 446] width 379 height 681
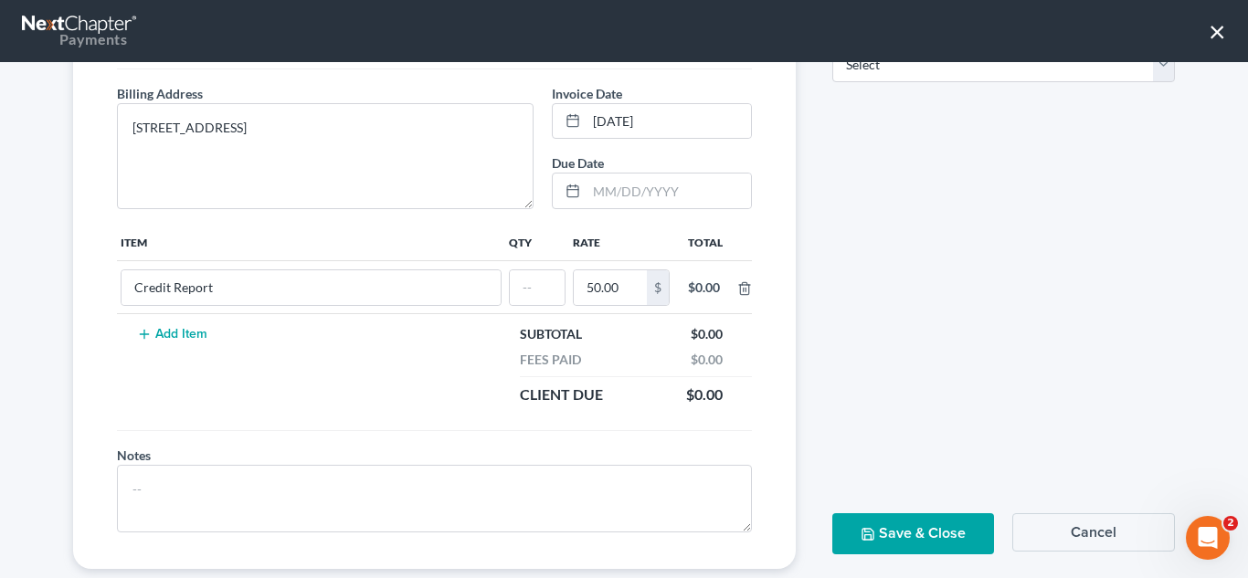
scroll to position [220, 0]
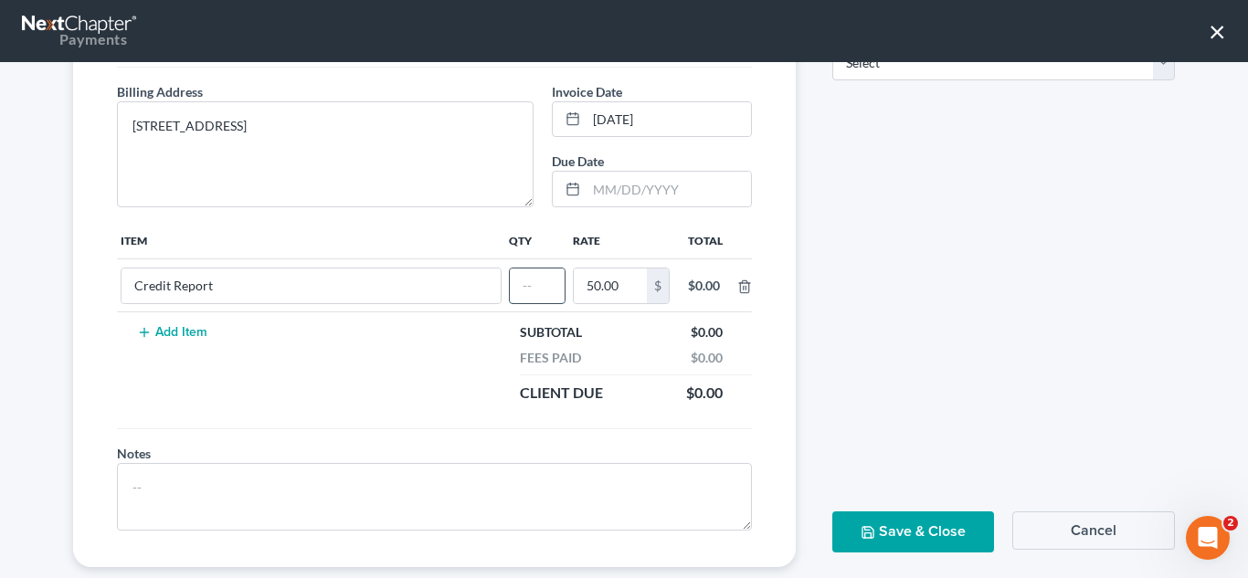
click at [528, 274] on input "text" at bounding box center [537, 286] width 55 height 35
type input "1"
click at [800, 286] on div "Invoice Invoice No. * Customer Morgan, Ophelia Customer Email * omorgan71@yahoo…" at bounding box center [434, 226] width 759 height 681
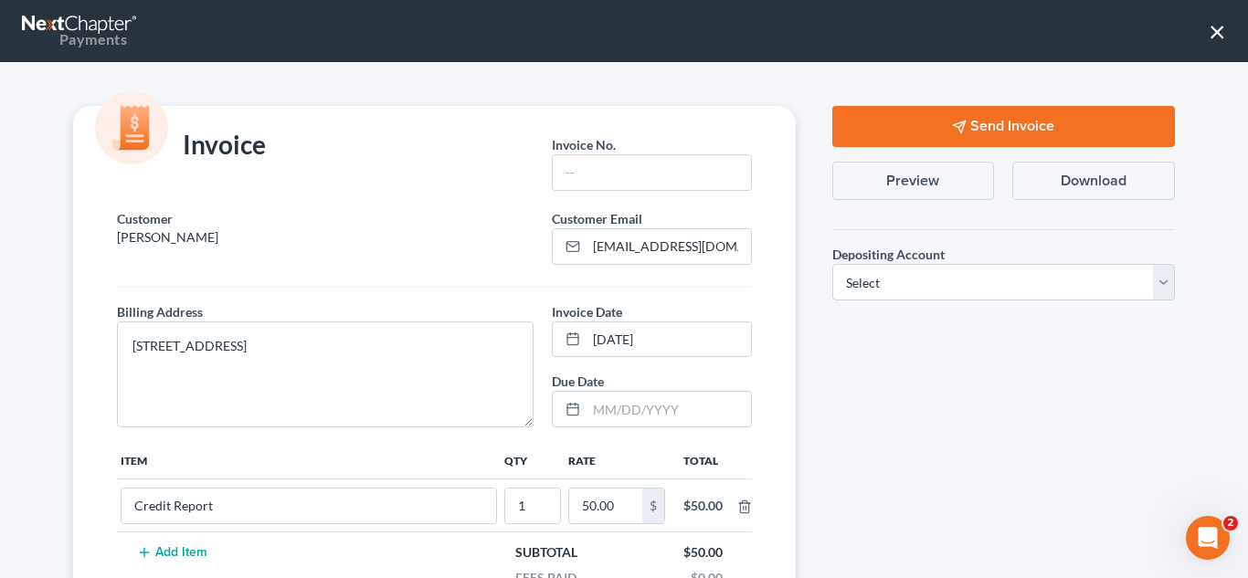
scroll to position [2, 0]
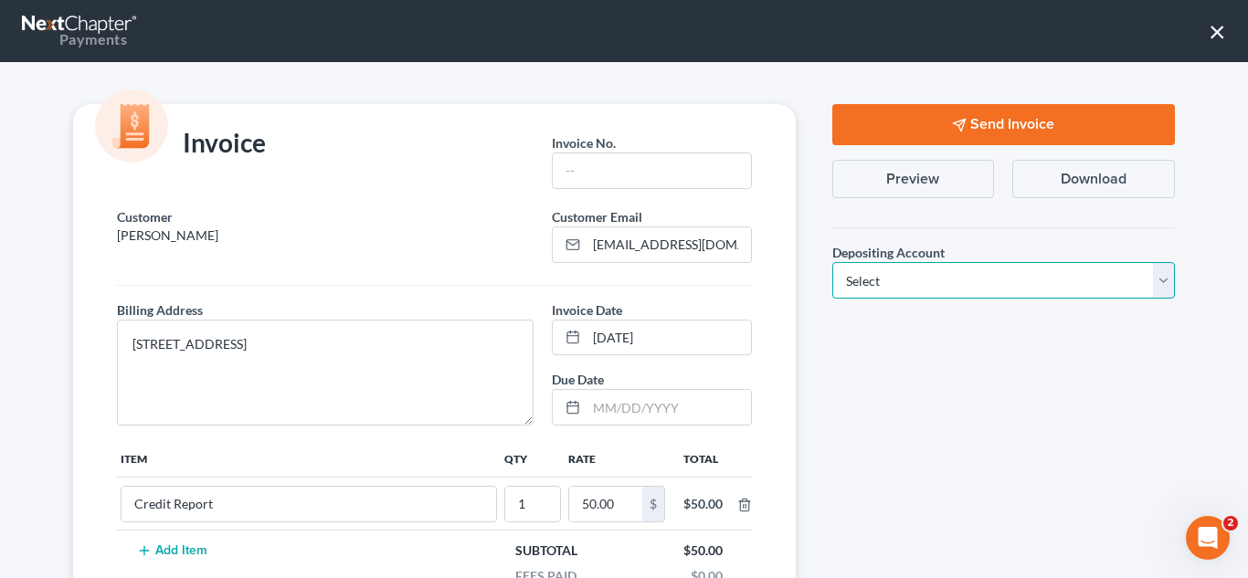
click at [929, 289] on select "Select Operation Trust" at bounding box center [1003, 280] width 343 height 37
select select "0"
click at [832, 262] on select "Select Operation Trust" at bounding box center [1003, 280] width 343 height 37
click at [905, 350] on div "Send Invoice Preview Download Depositing Account * Select Operation Trust Save …" at bounding box center [1003, 444] width 379 height 681
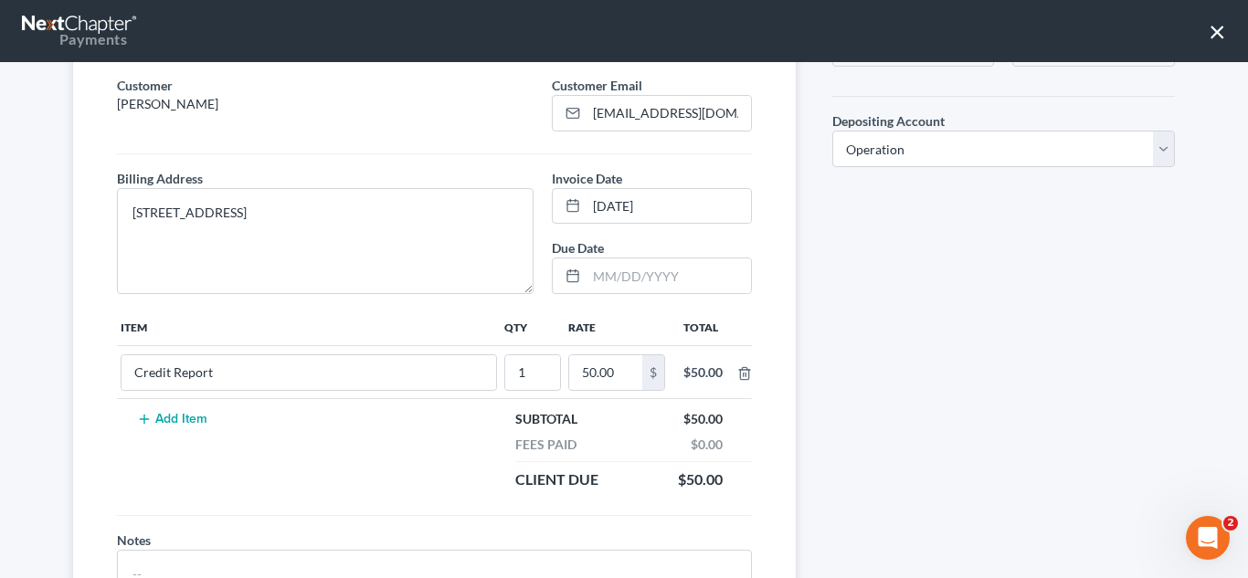
scroll to position [0, 0]
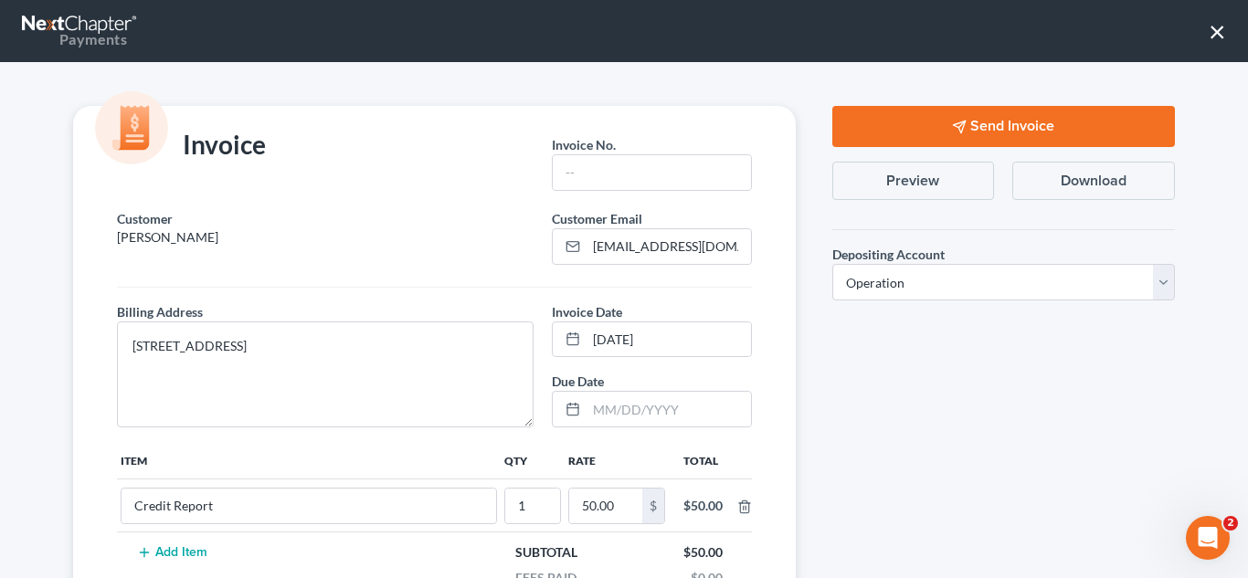
click at [799, 186] on div "Invoice Invoice No. * Customer Morgan, Ophelia Customer Email * omorgan71@yahoo…" at bounding box center [434, 446] width 759 height 681
